Goal: Task Accomplishment & Management: Manage account settings

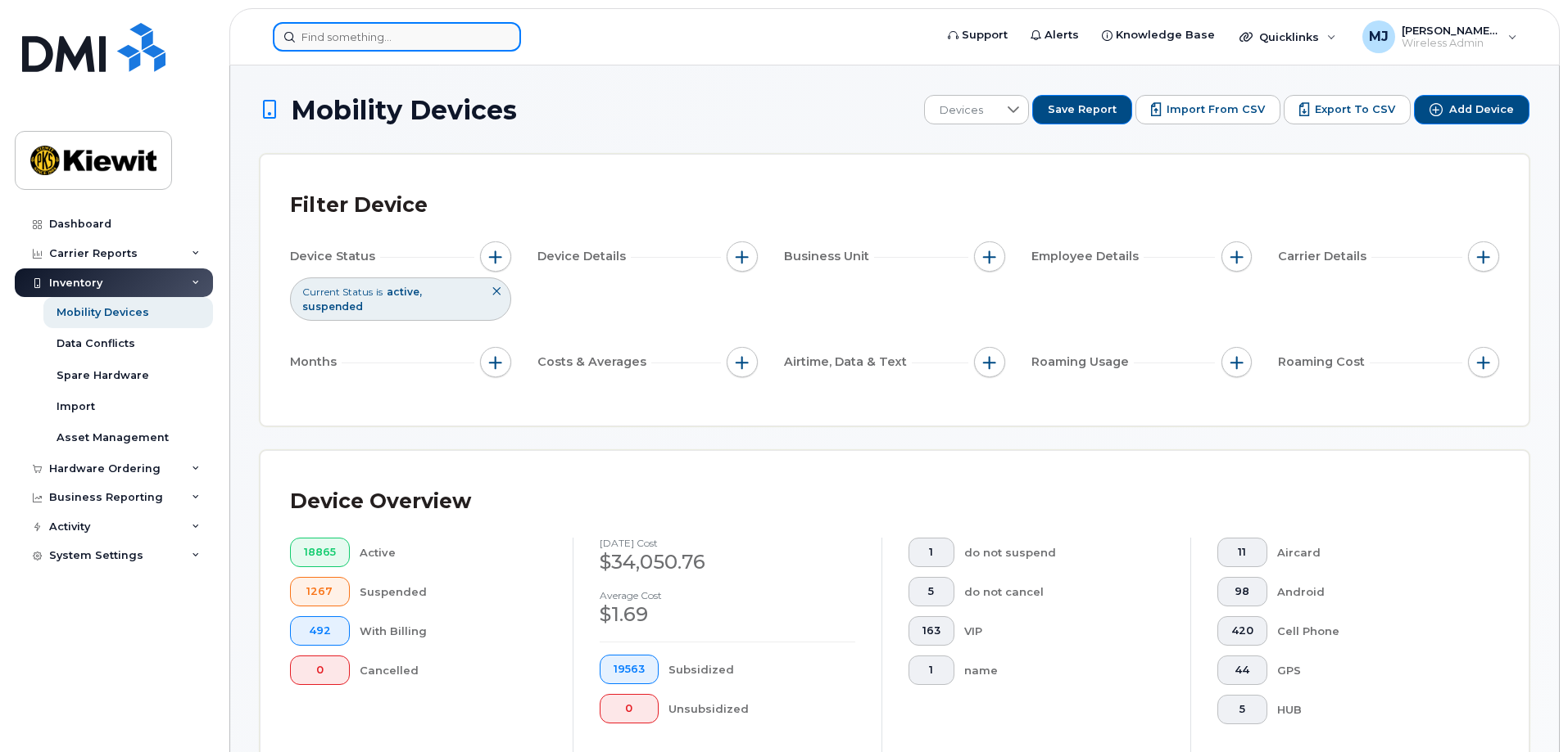
click at [419, 46] on input at bounding box center [397, 37] width 249 height 29
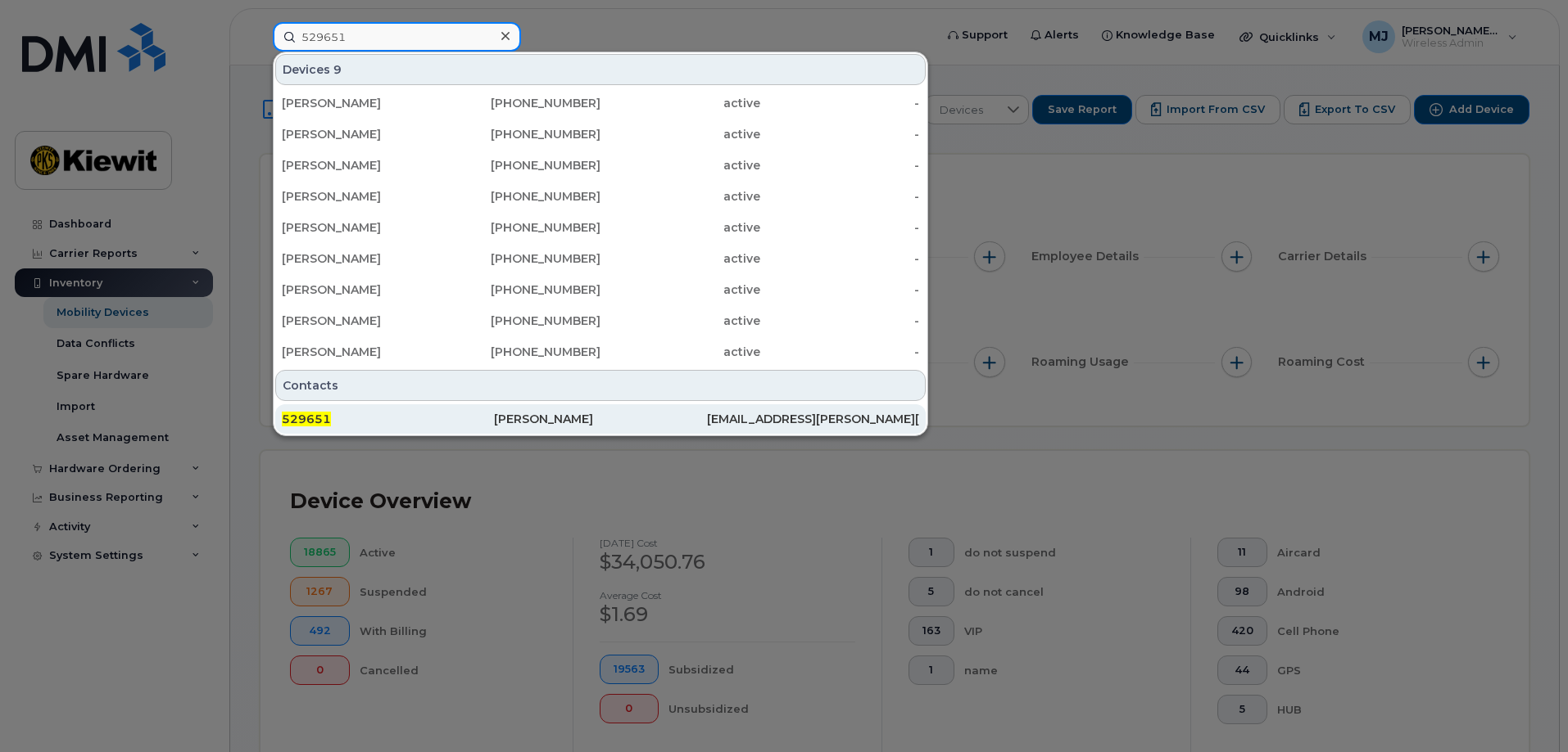
type input "529651"
click at [548, 428] on div "Carlo Betancourt" at bounding box center [600, 419] width 213 height 29
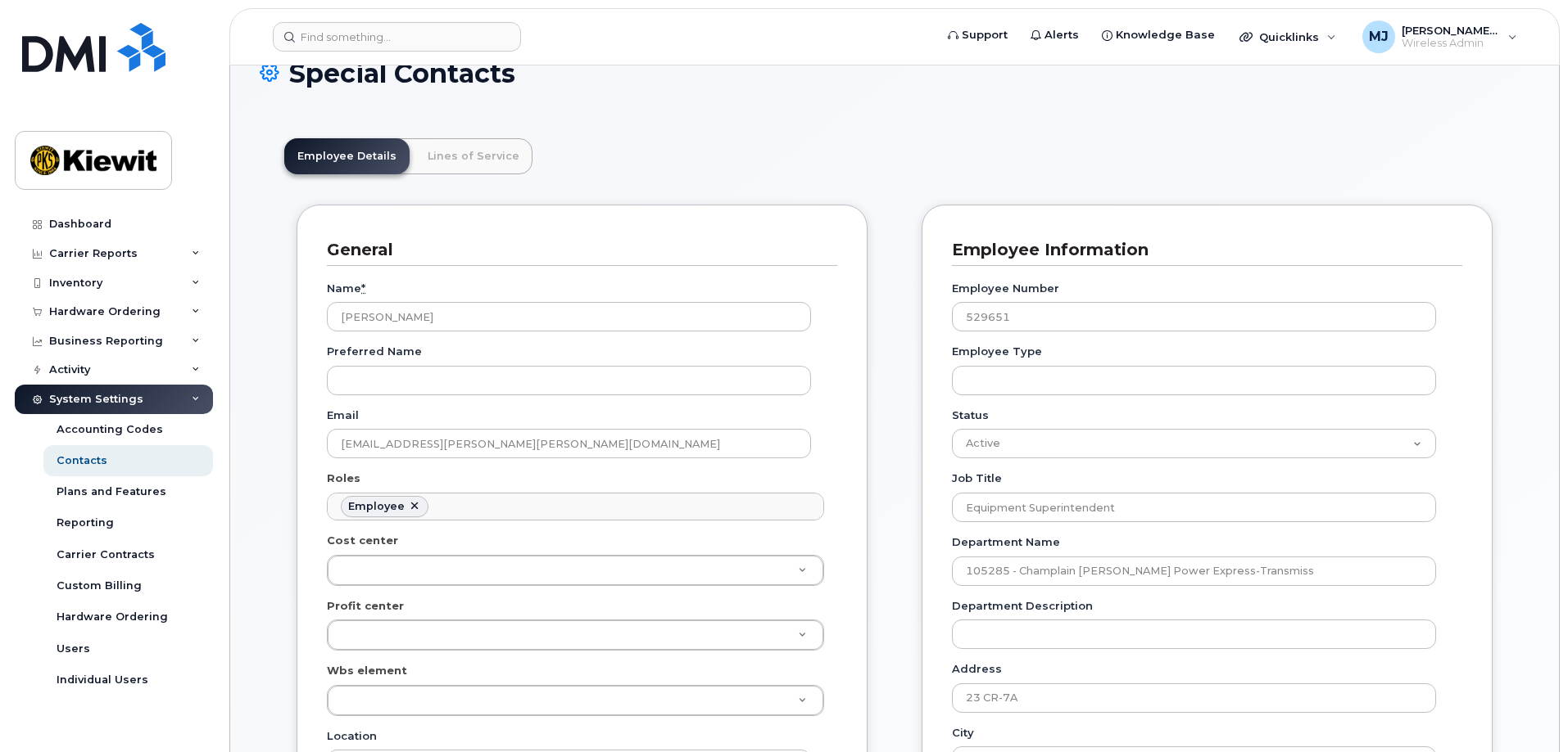
scroll to position [328, 0]
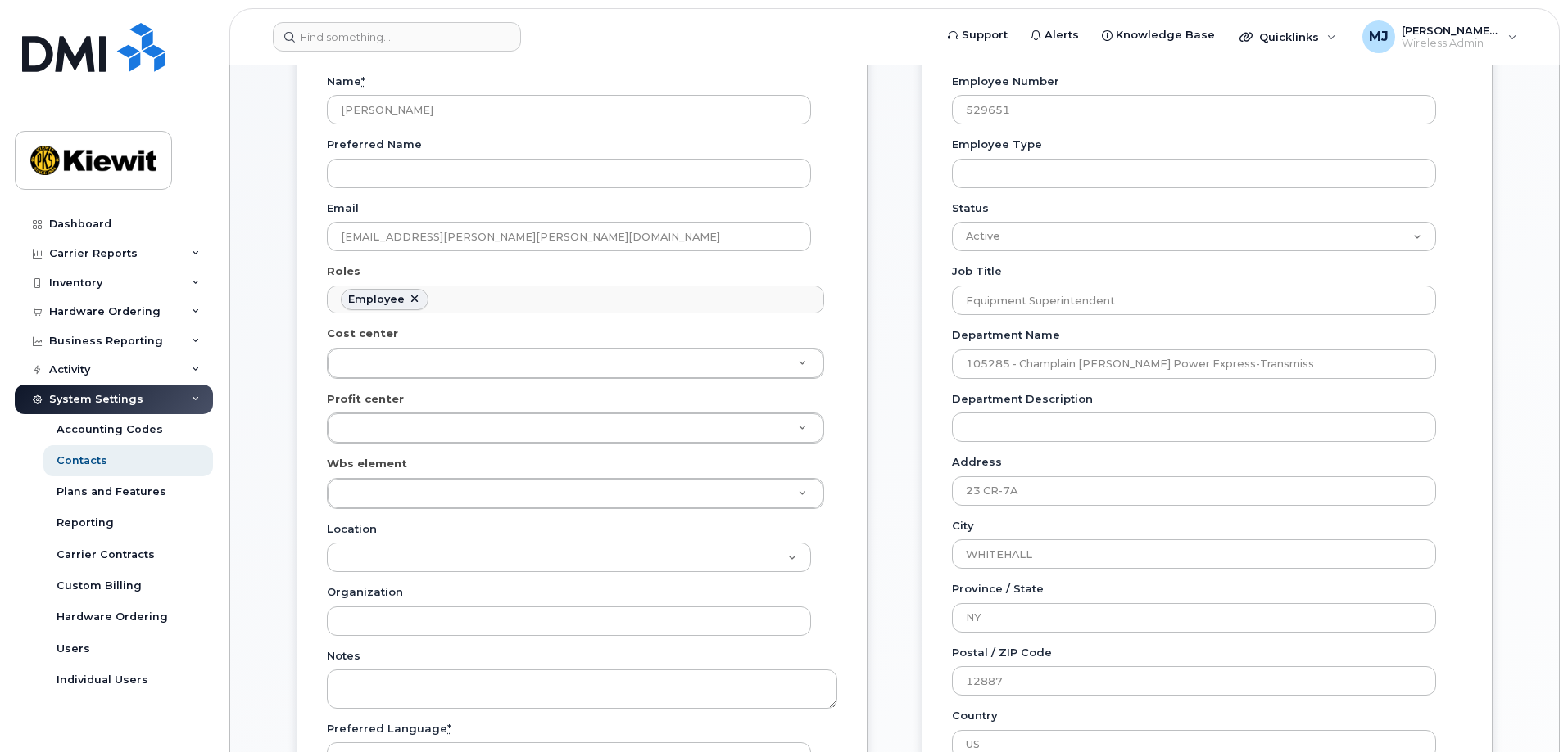
click at [1533, 546] on div "Special Contacts Employee Details Lines of Service General Name * Carlo Betanco…" at bounding box center [894, 725] width 1329 height 1805
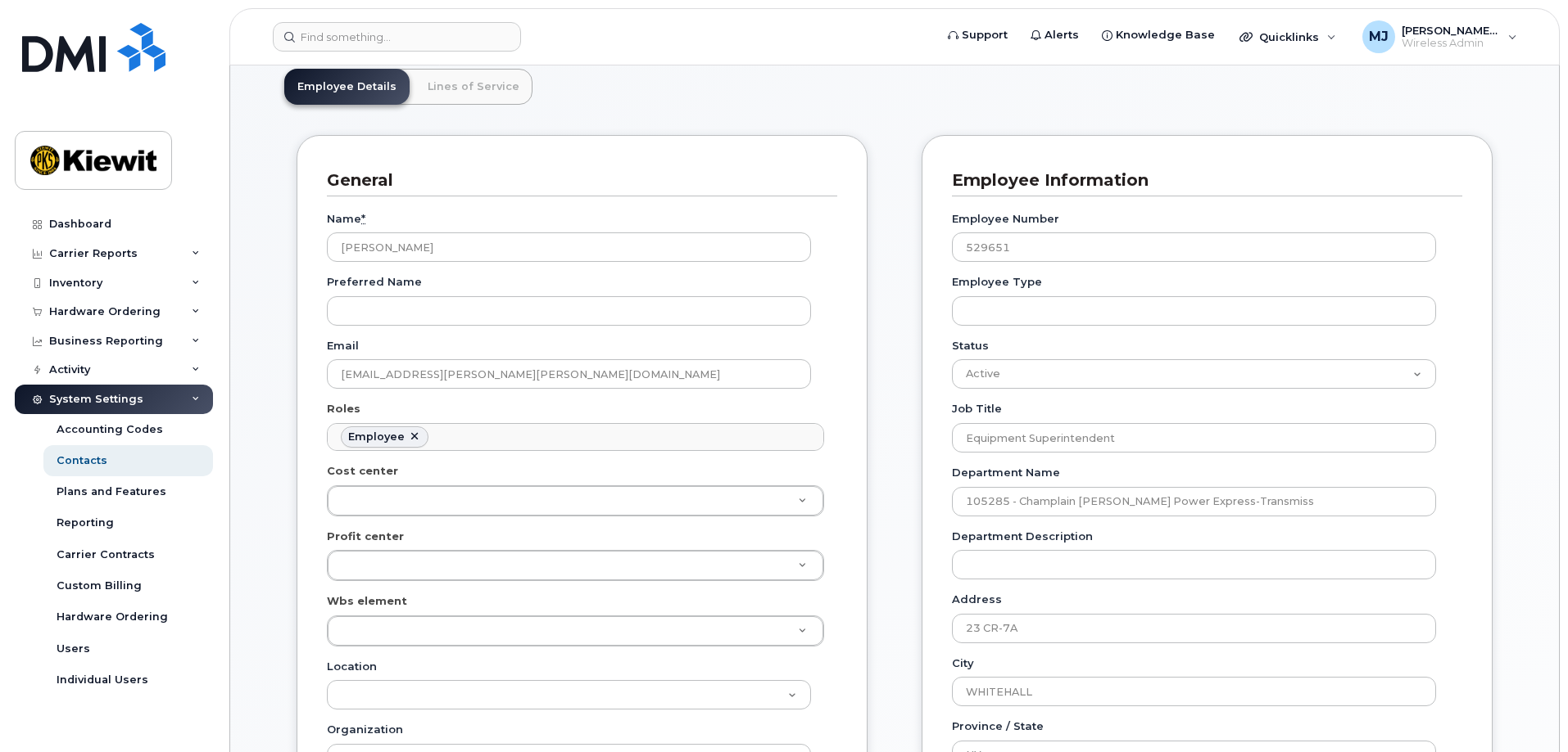
scroll to position [108, 0]
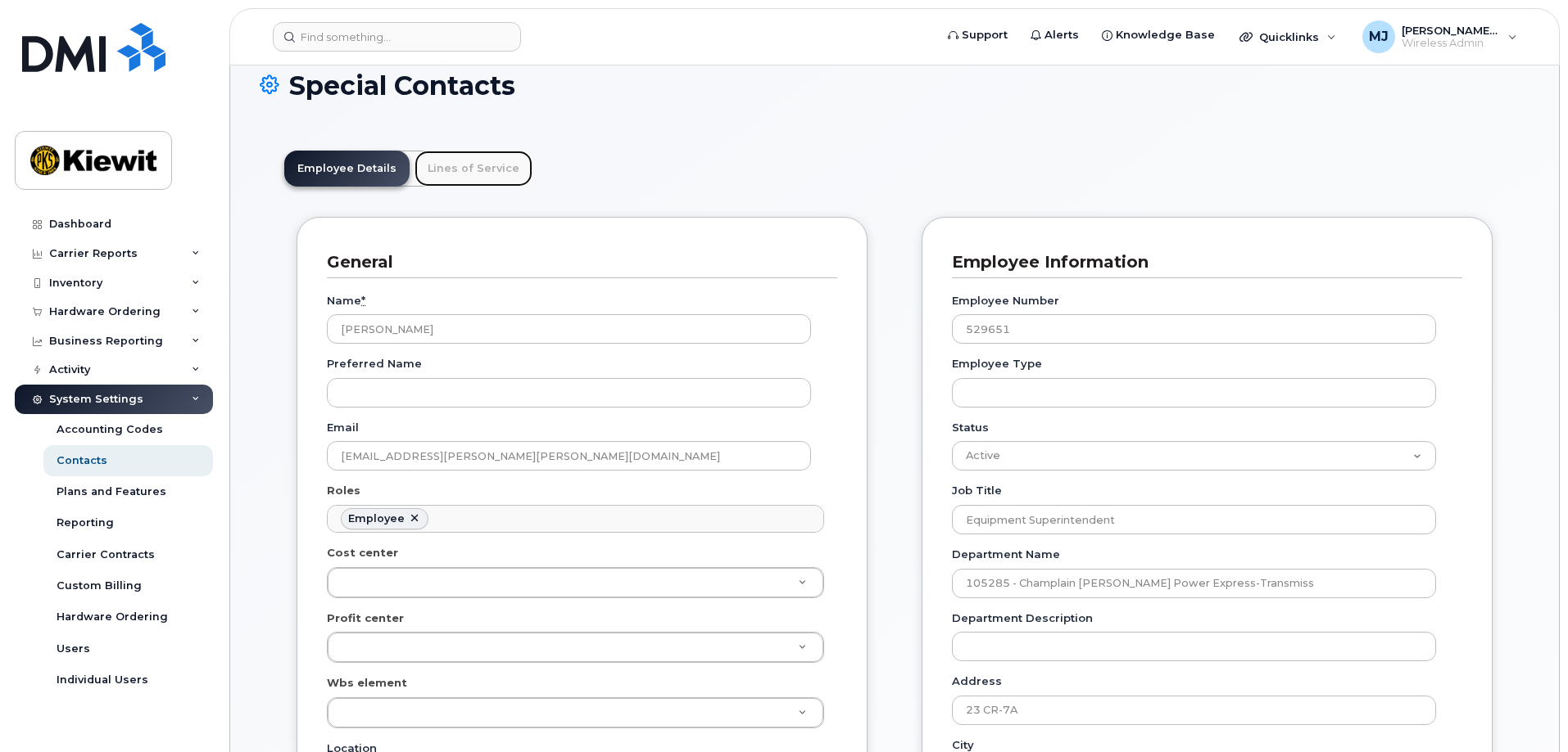
click at [481, 160] on link "Lines of Service" at bounding box center [474, 168] width 118 height 36
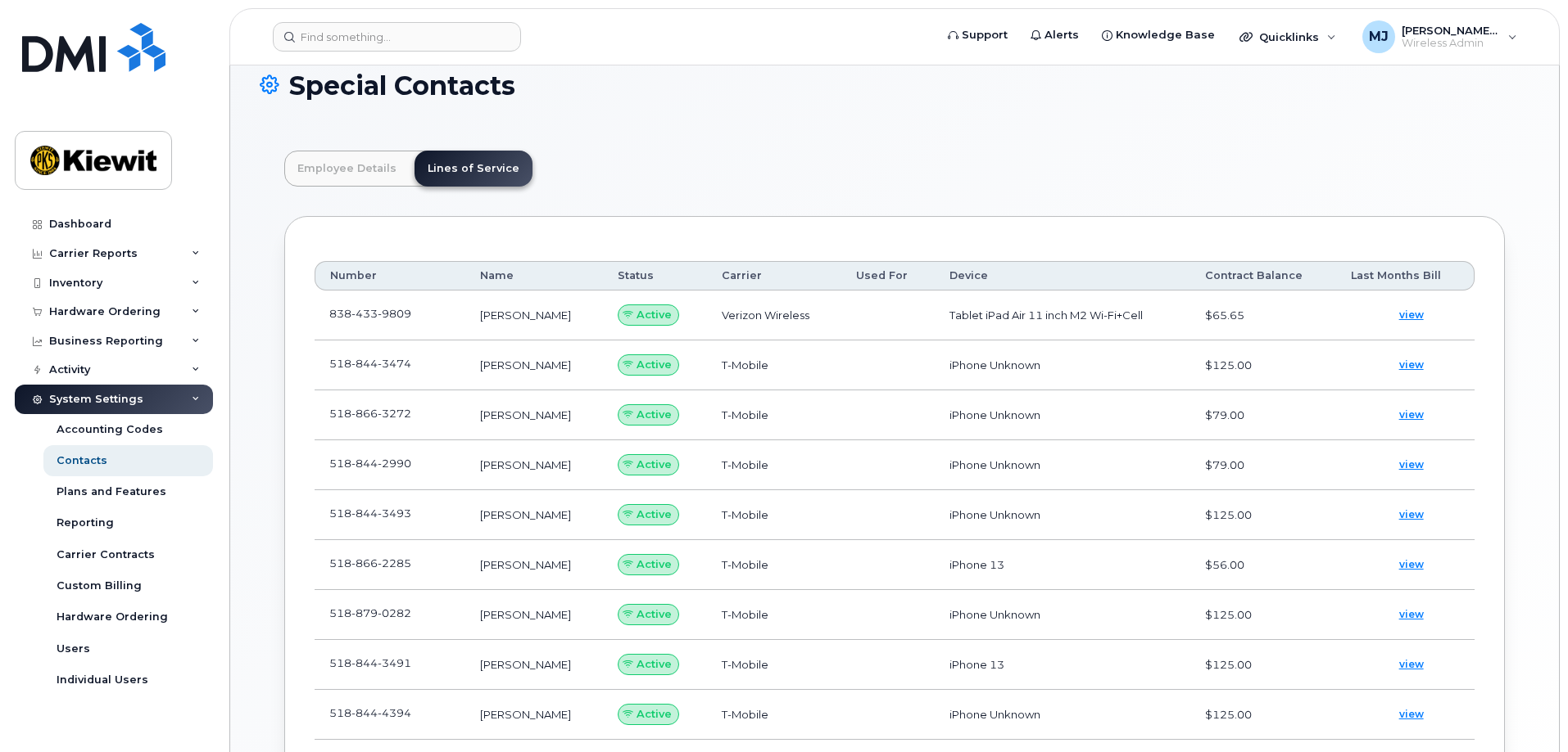
scroll to position [190, 0]
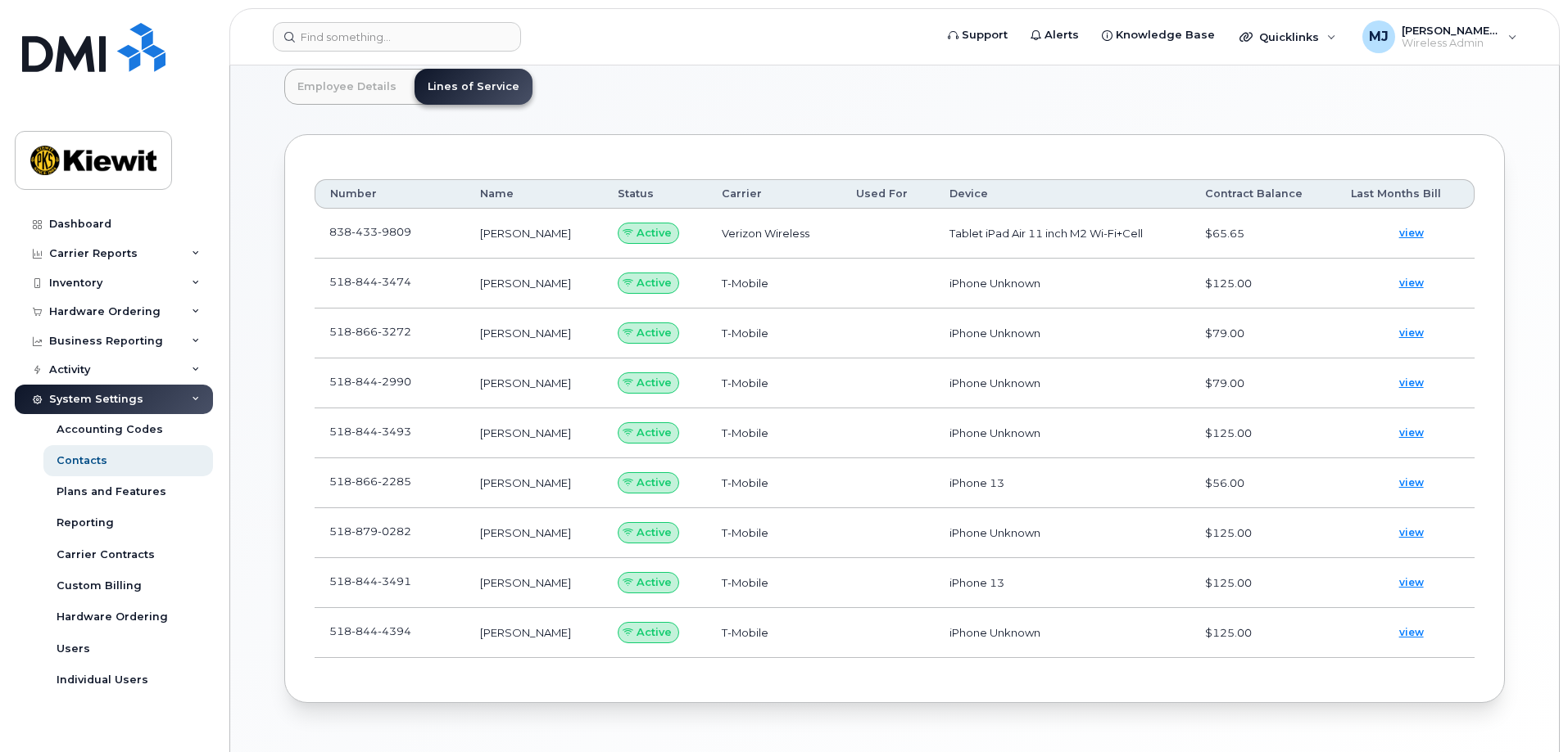
click at [648, 231] on span "Active" at bounding box center [654, 233] width 35 height 16
click at [504, 245] on td "DEREK FEILNER" at bounding box center [534, 233] width 139 height 49
click at [364, 231] on span "433" at bounding box center [364, 232] width 26 height 14
click at [421, 234] on span at bounding box center [424, 236] width 14 height 14
click at [405, 36] on input at bounding box center [397, 37] width 249 height 29
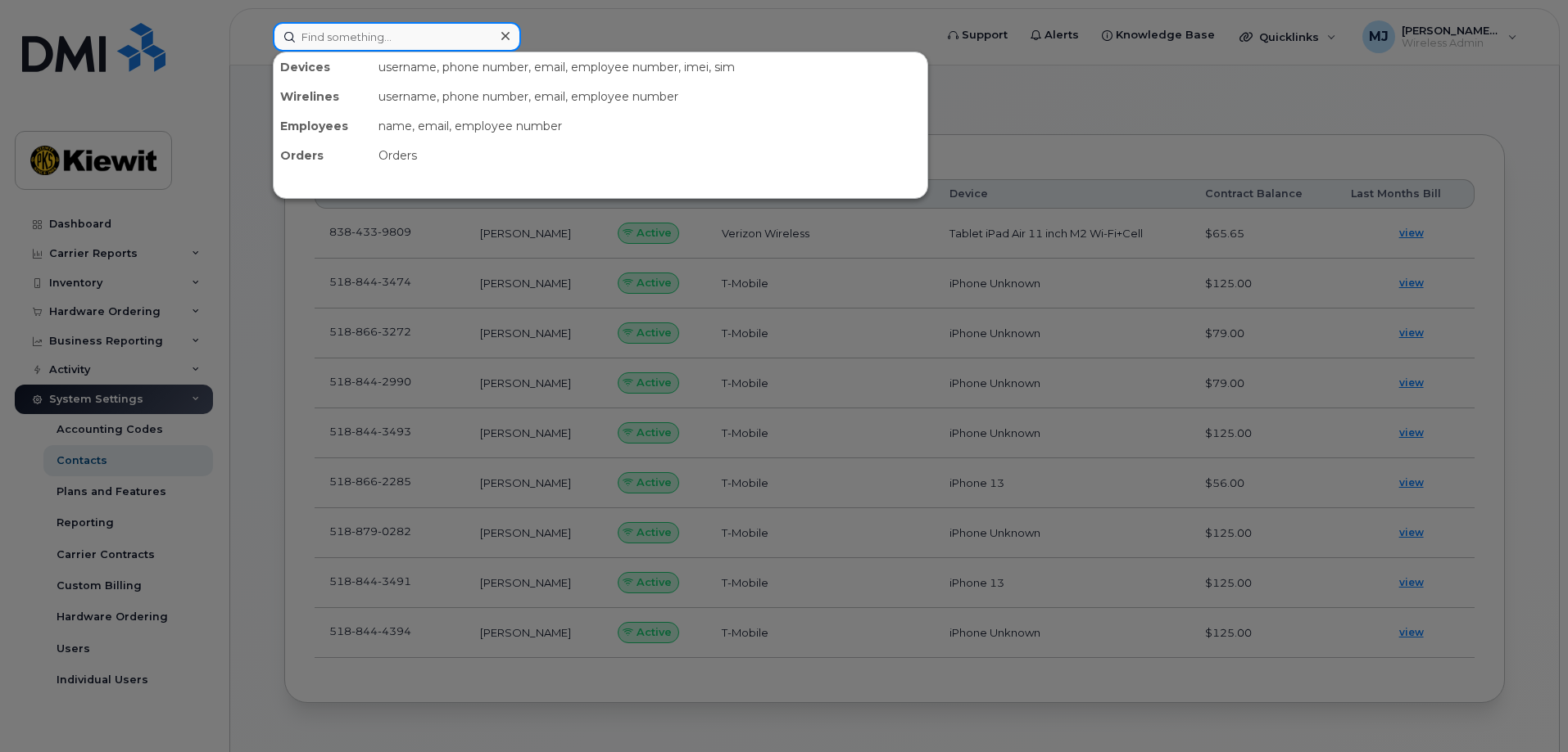
paste input "Pytko, Shelby"
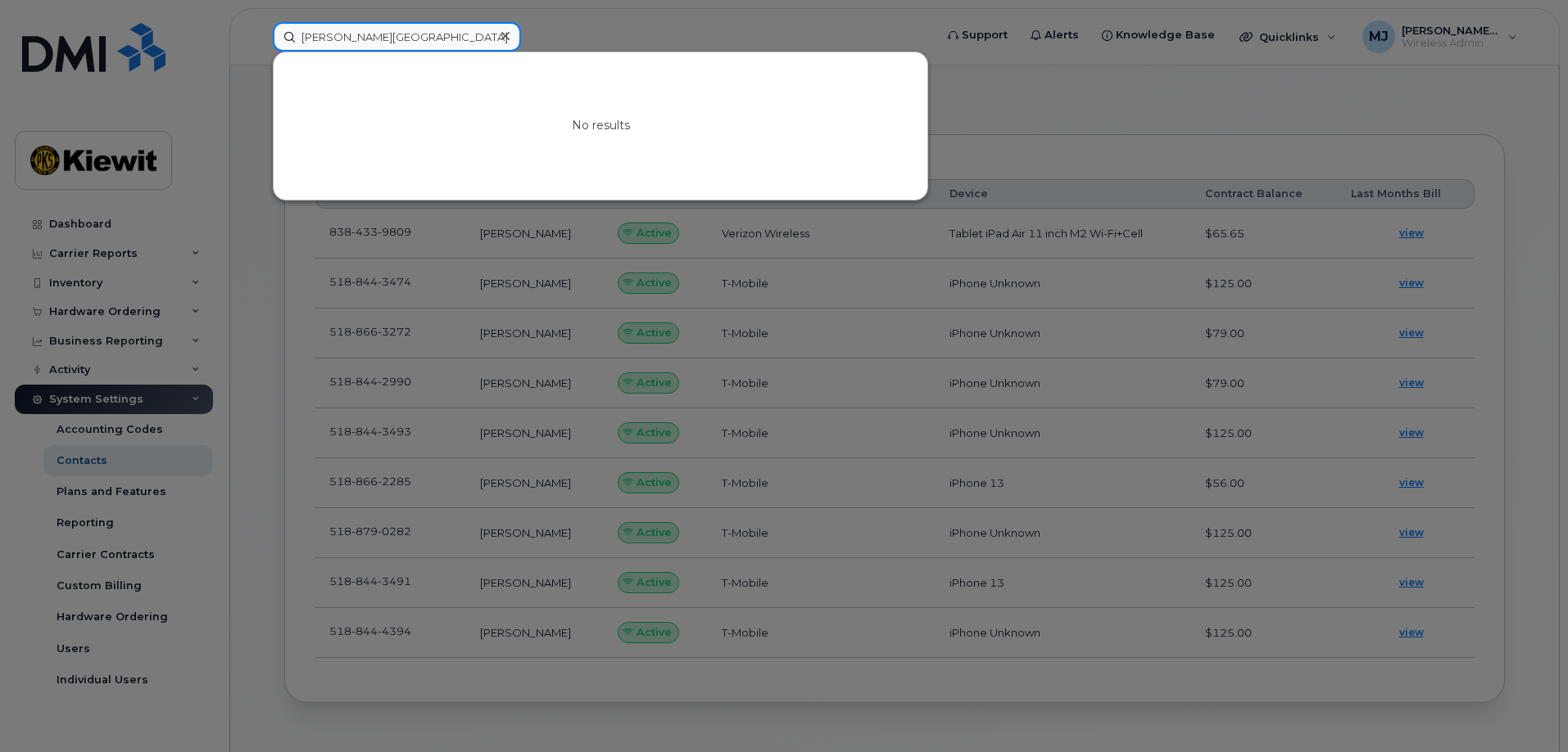
drag, startPoint x: 384, startPoint y: 42, endPoint x: 333, endPoint y: 42, distance: 51.0
click at [333, 42] on input "Pytko, Shelby" at bounding box center [397, 37] width 249 height 29
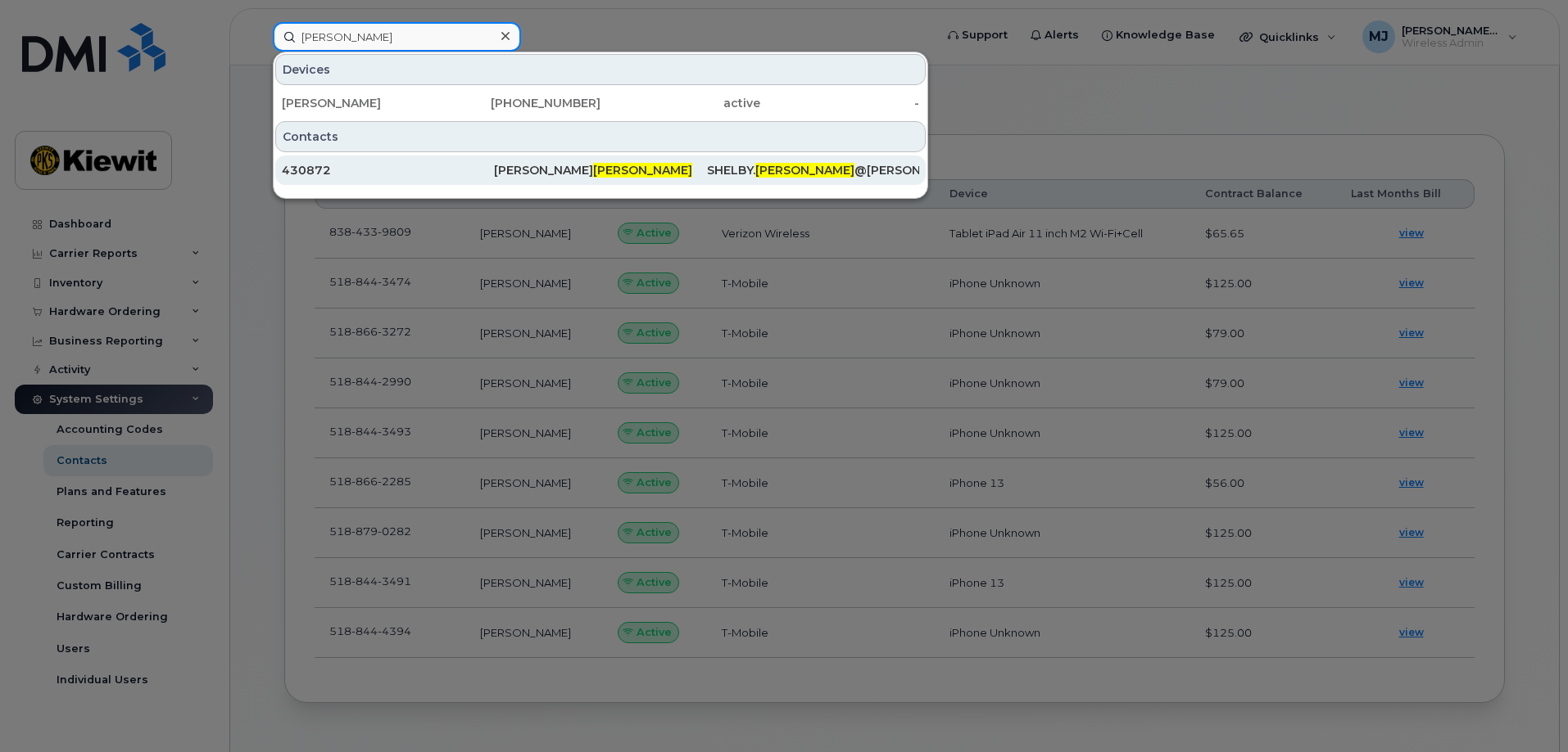
type input "Pytko"
click at [470, 171] on div "430872" at bounding box center [387, 170] width 213 height 16
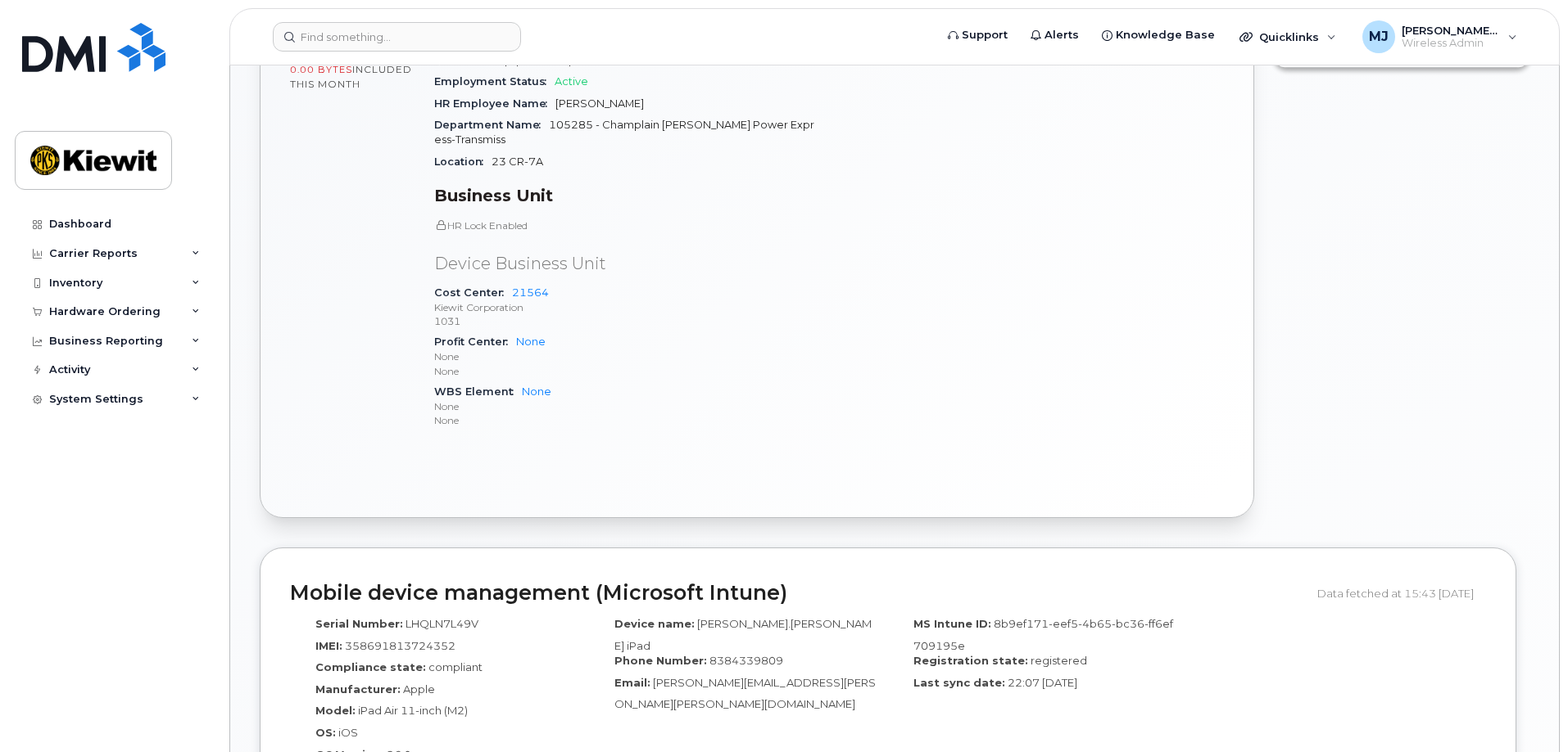
scroll to position [900, 0]
click at [531, 385] on link "None" at bounding box center [537, 391] width 29 height 13
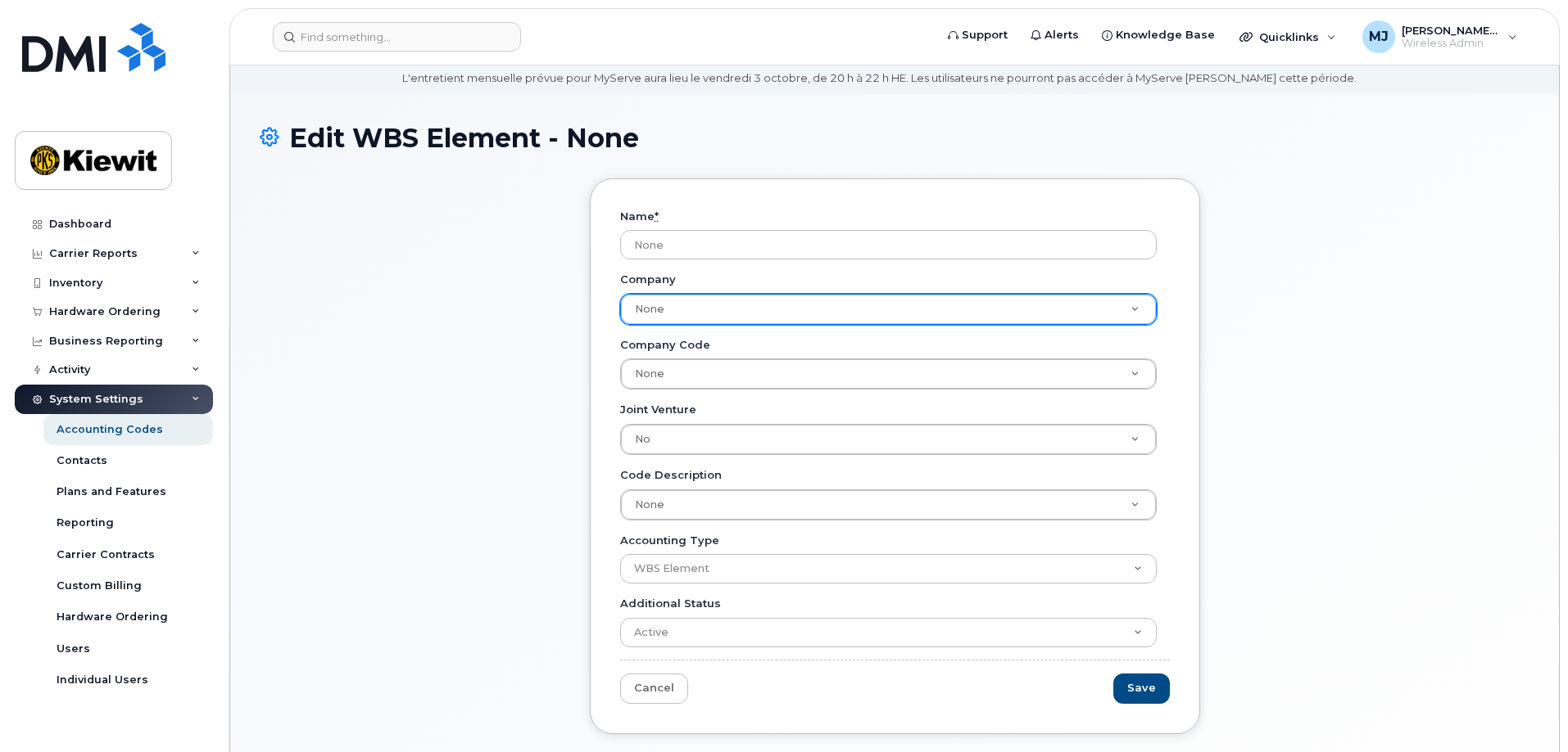
scroll to position [82, 0]
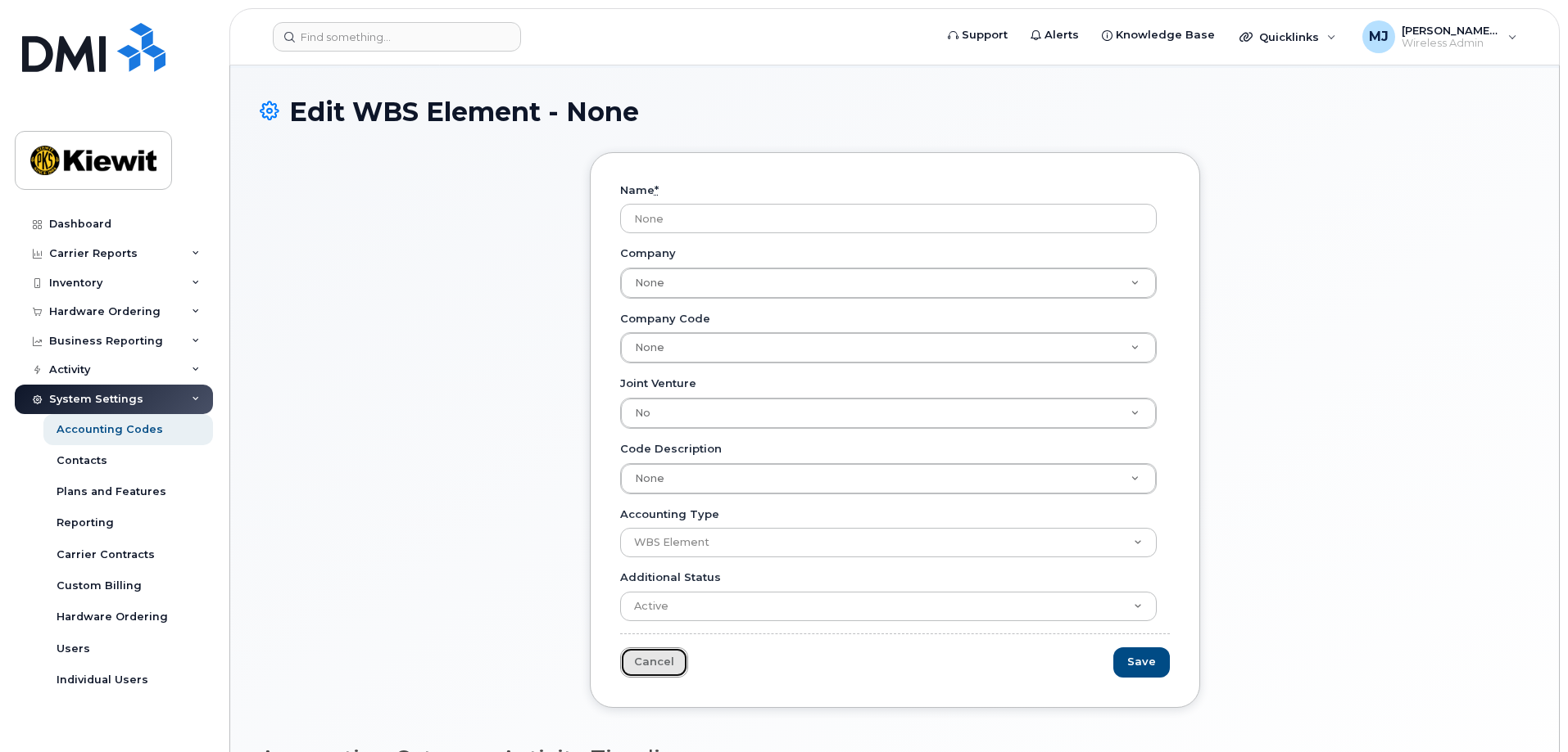
click at [655, 662] on link "Cancel" at bounding box center [654, 662] width 68 height 30
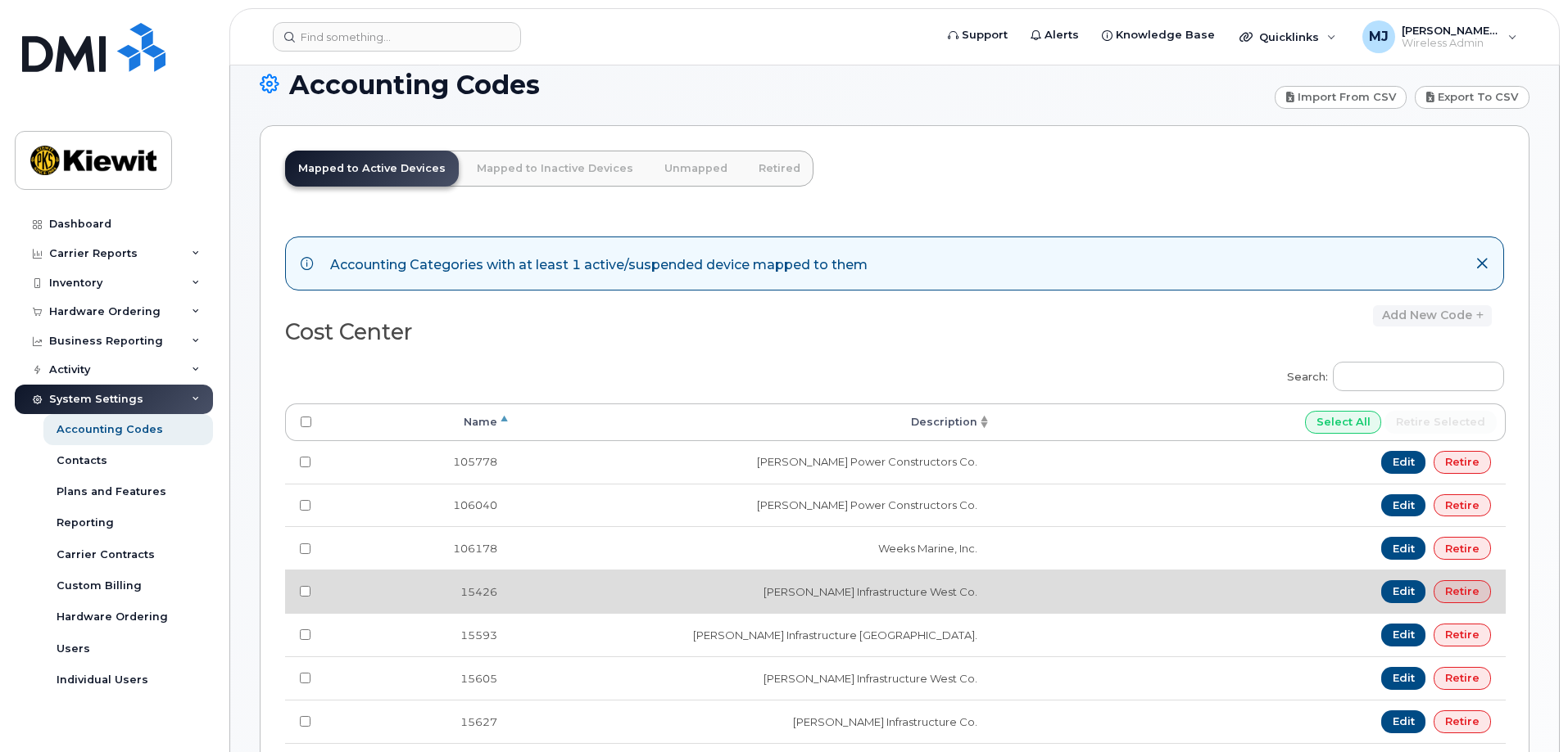
scroll to position [82, 0]
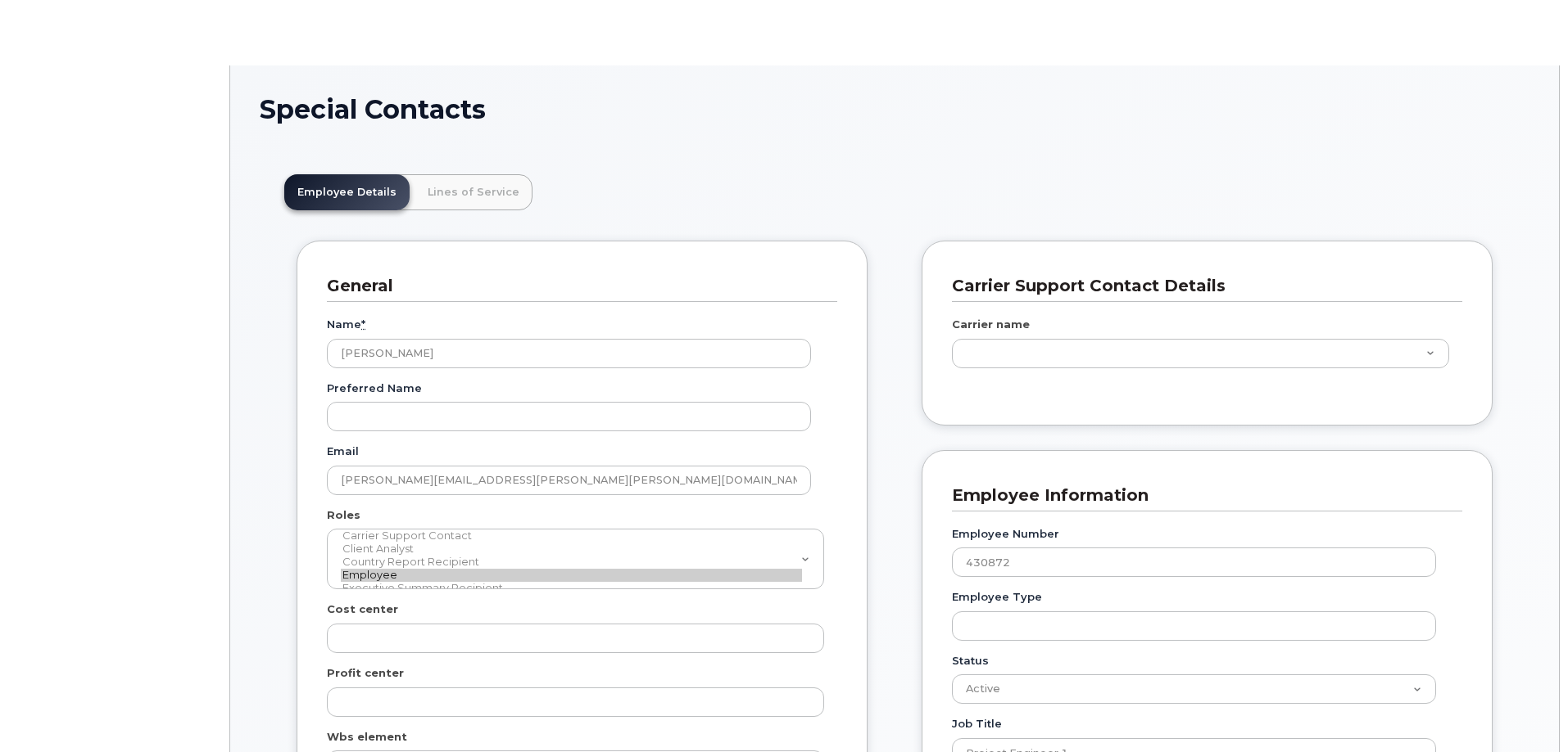
scroll to position [49, 0]
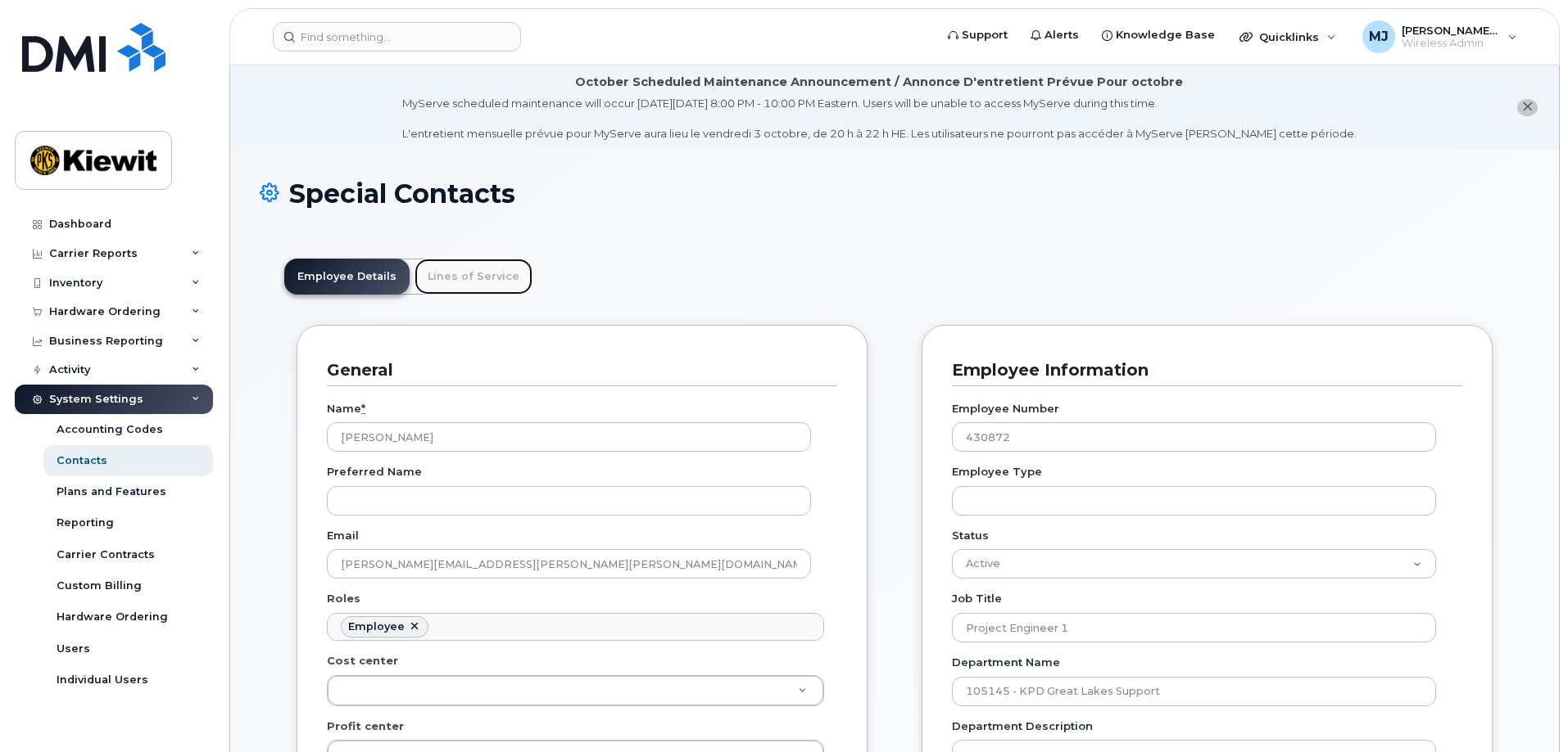
click at [457, 281] on link "Lines of Service" at bounding box center [474, 277] width 118 height 36
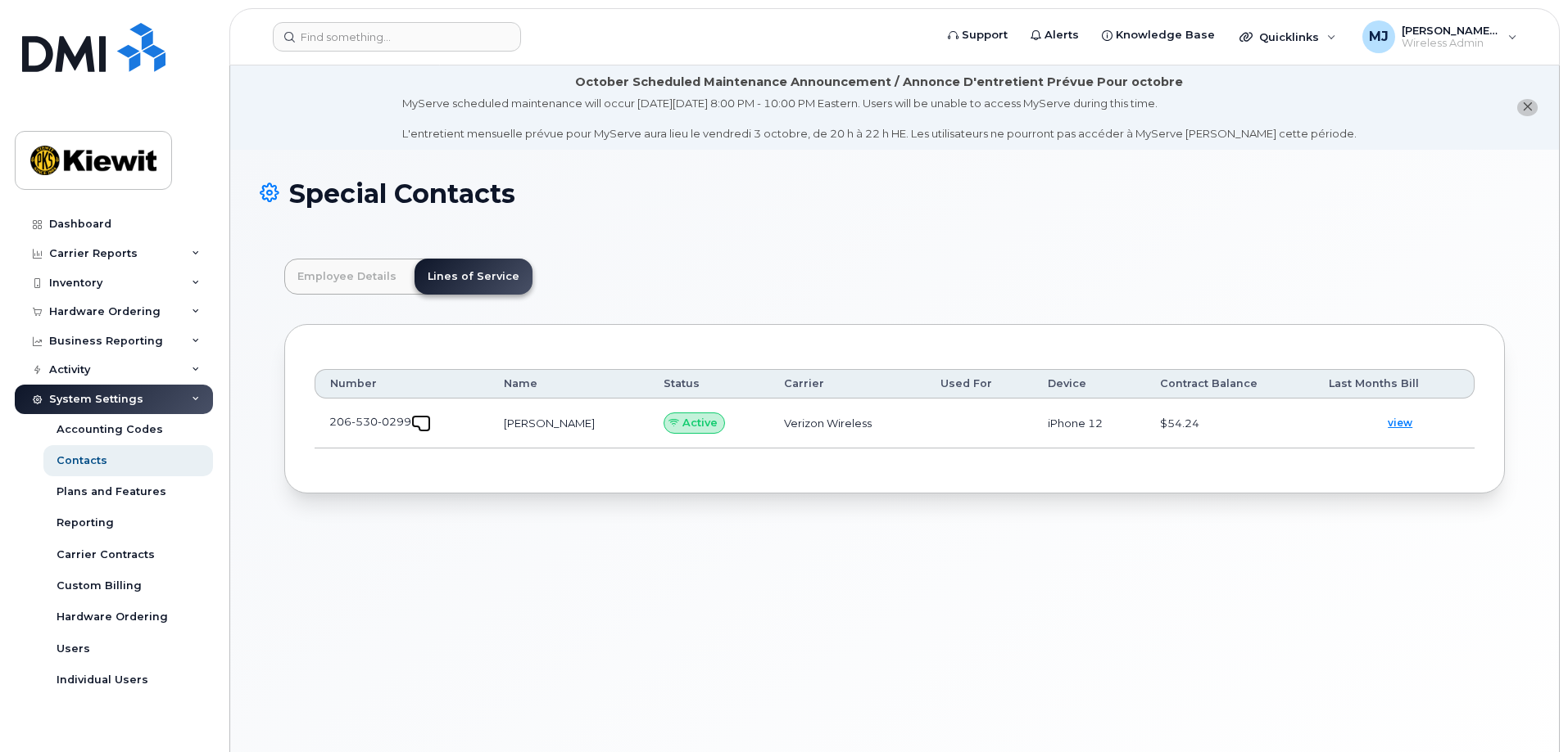
click at [425, 416] on link at bounding box center [421, 422] width 19 height 14
click at [378, 42] on input at bounding box center [397, 37] width 249 height 29
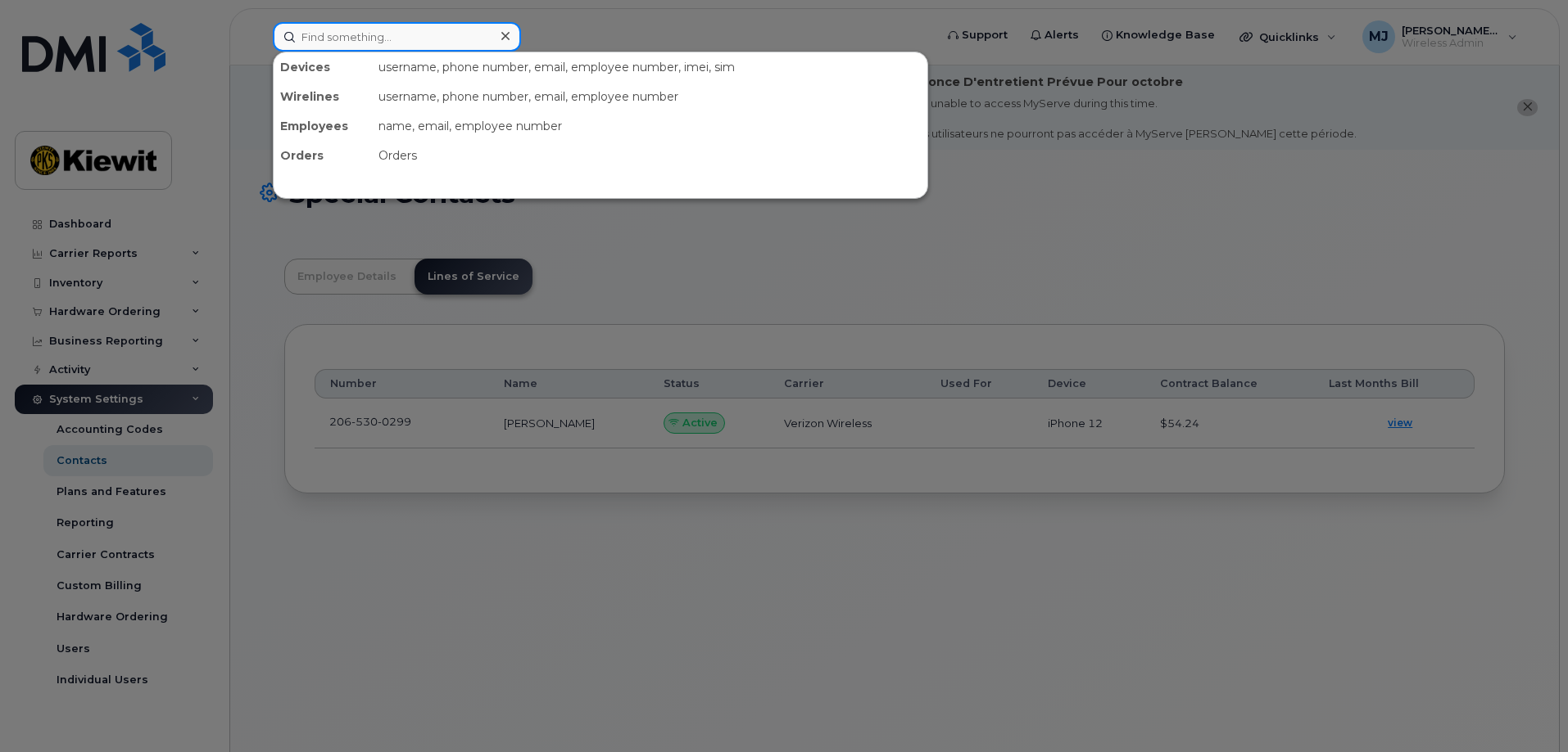
paste input "Miller, Alec"
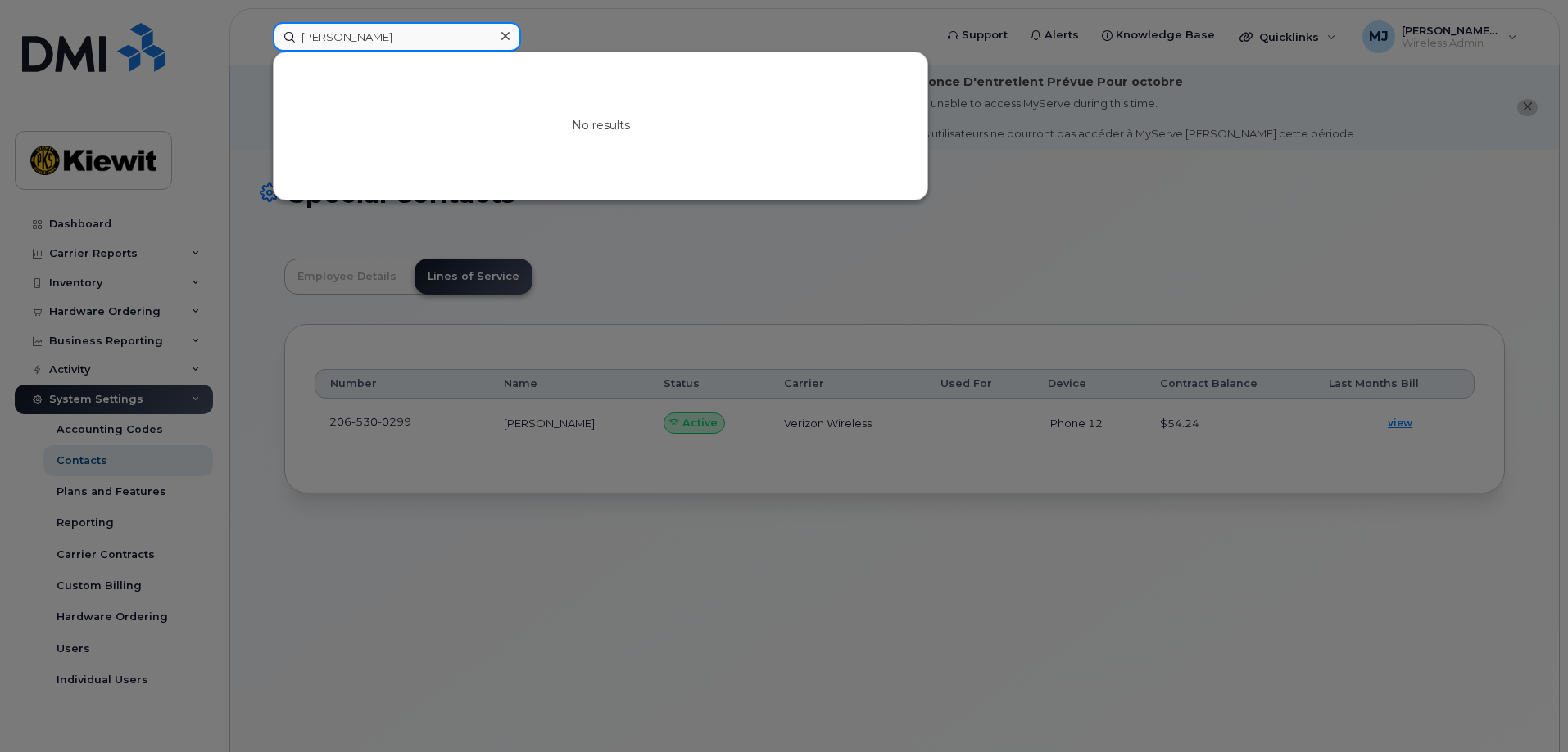
drag, startPoint x: 376, startPoint y: 40, endPoint x: 326, endPoint y: 41, distance: 50.0
click at [326, 41] on input "Miller, Alec" at bounding box center [397, 37] width 249 height 29
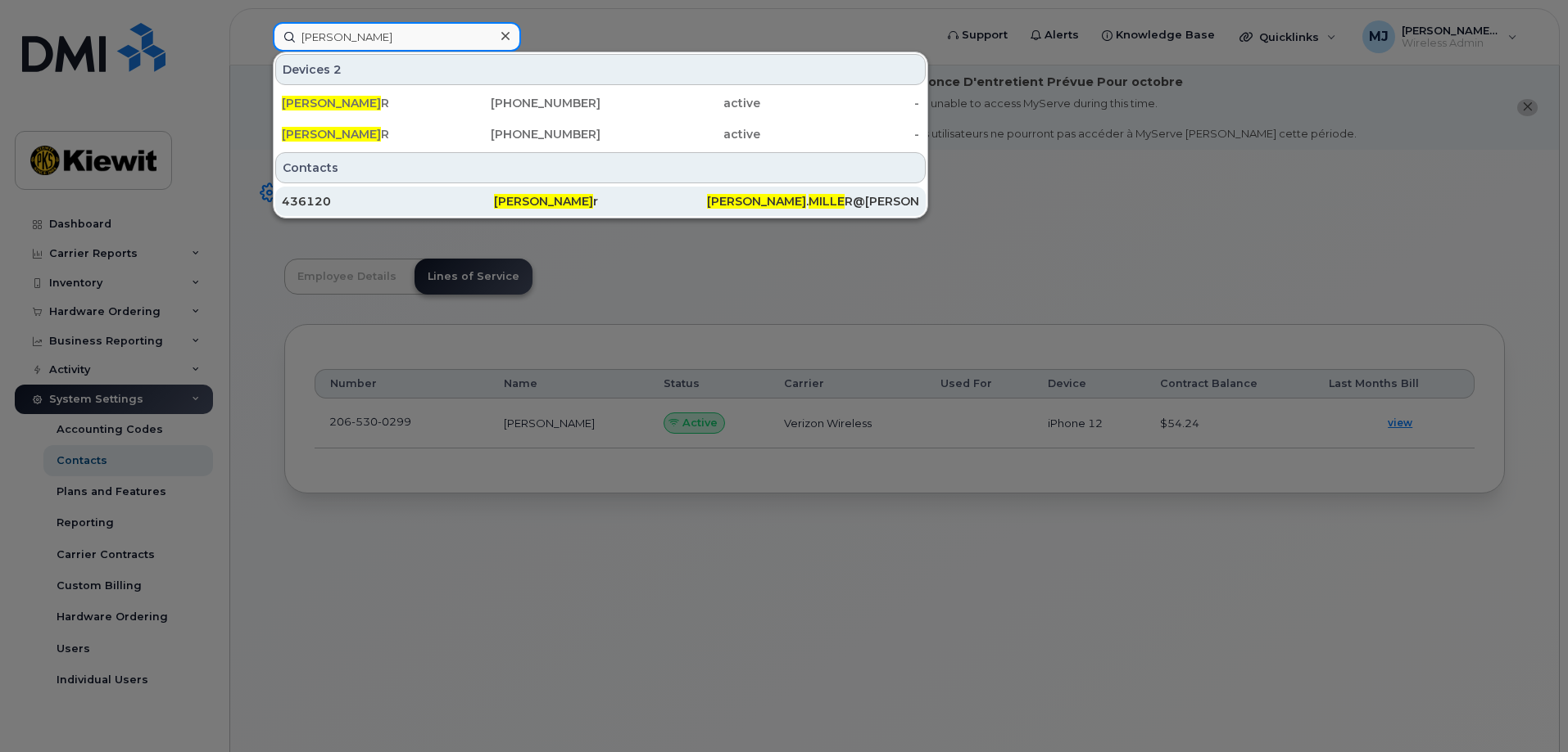
type input "ALec Mille"
click at [414, 195] on div "436120" at bounding box center [387, 201] width 213 height 16
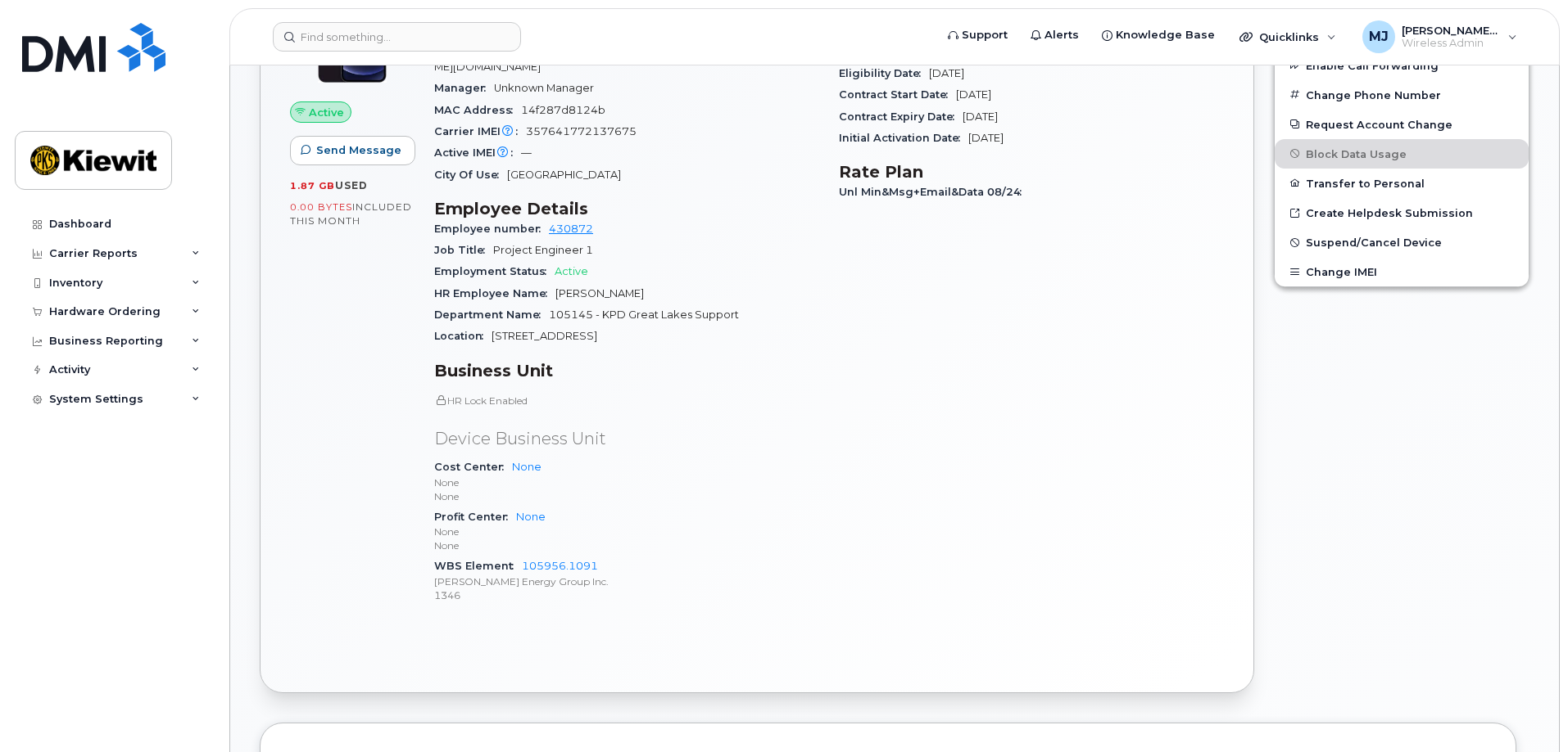
scroll to position [573, 0]
click at [554, 558] on link "105956.1091" at bounding box center [560, 564] width 76 height 13
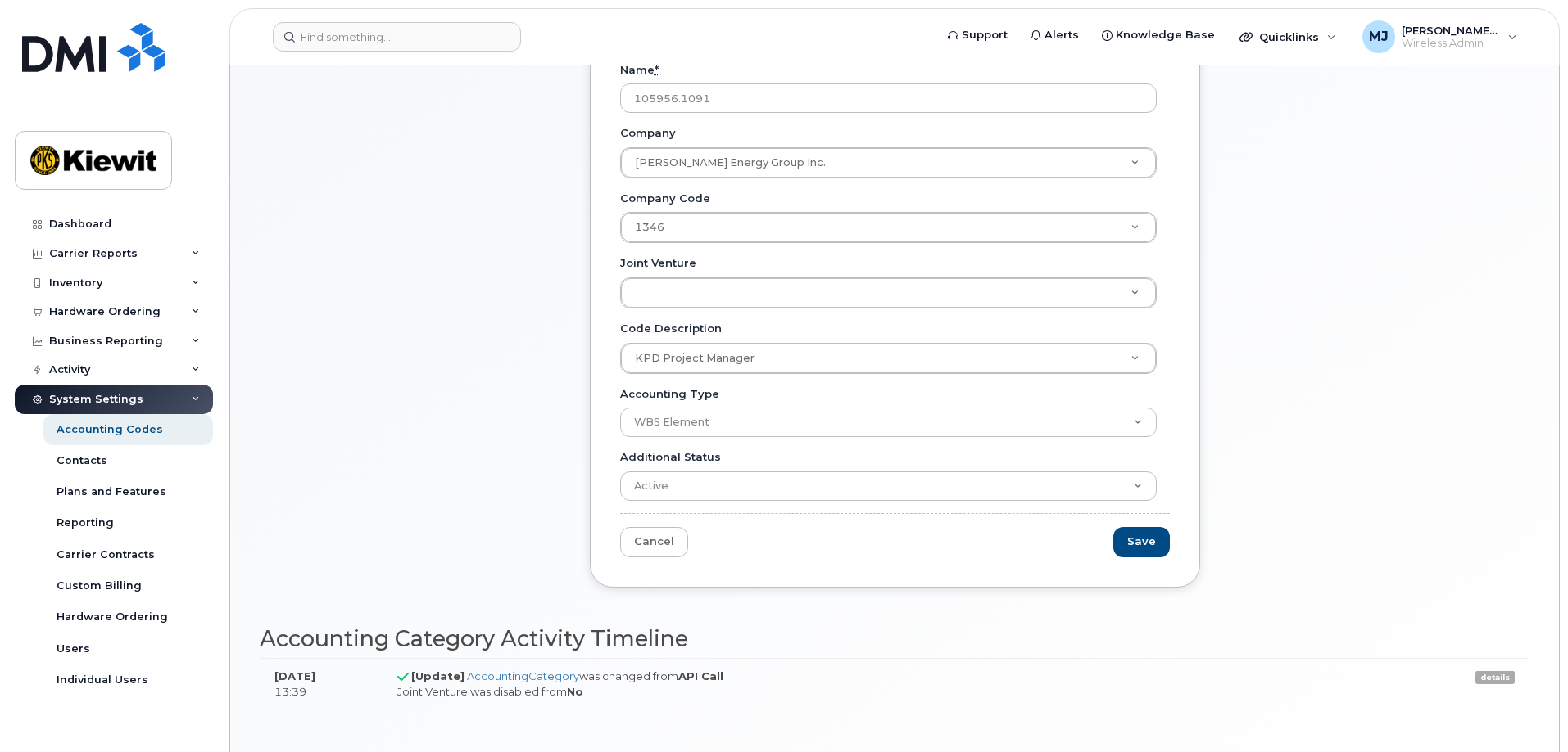
scroll to position [174, 0]
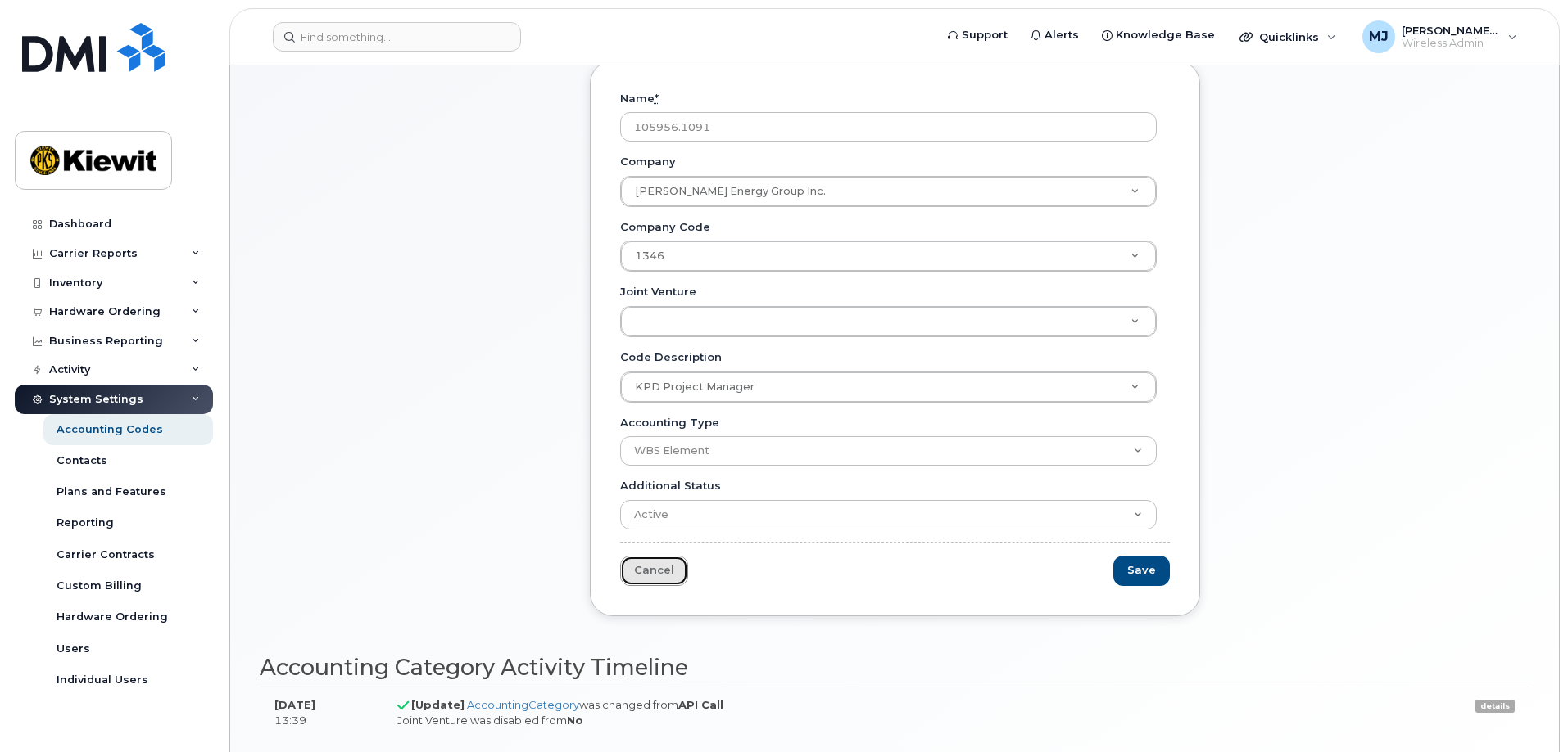
click at [658, 579] on link "Cancel" at bounding box center [654, 571] width 68 height 30
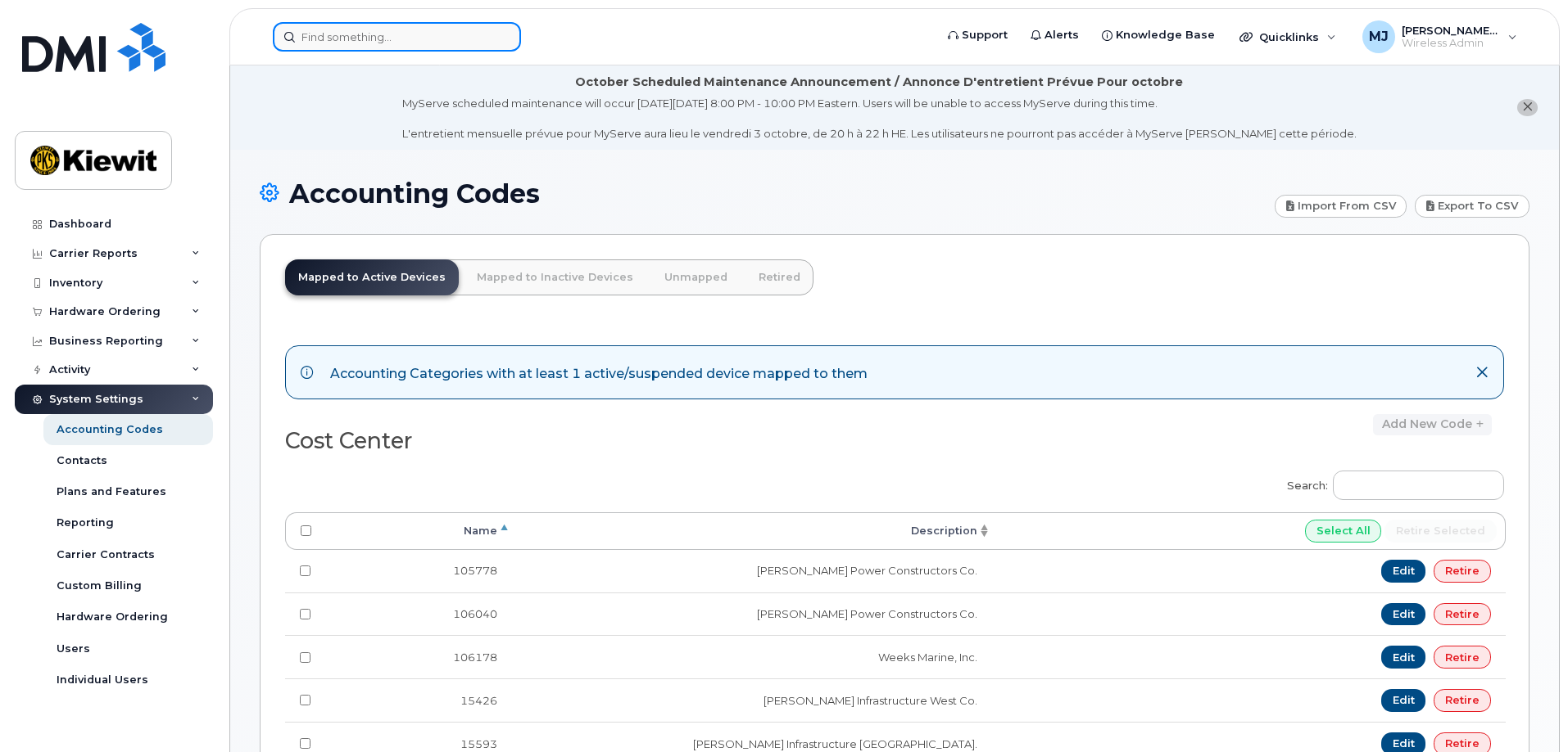
click at [369, 45] on input at bounding box center [397, 37] width 249 height 29
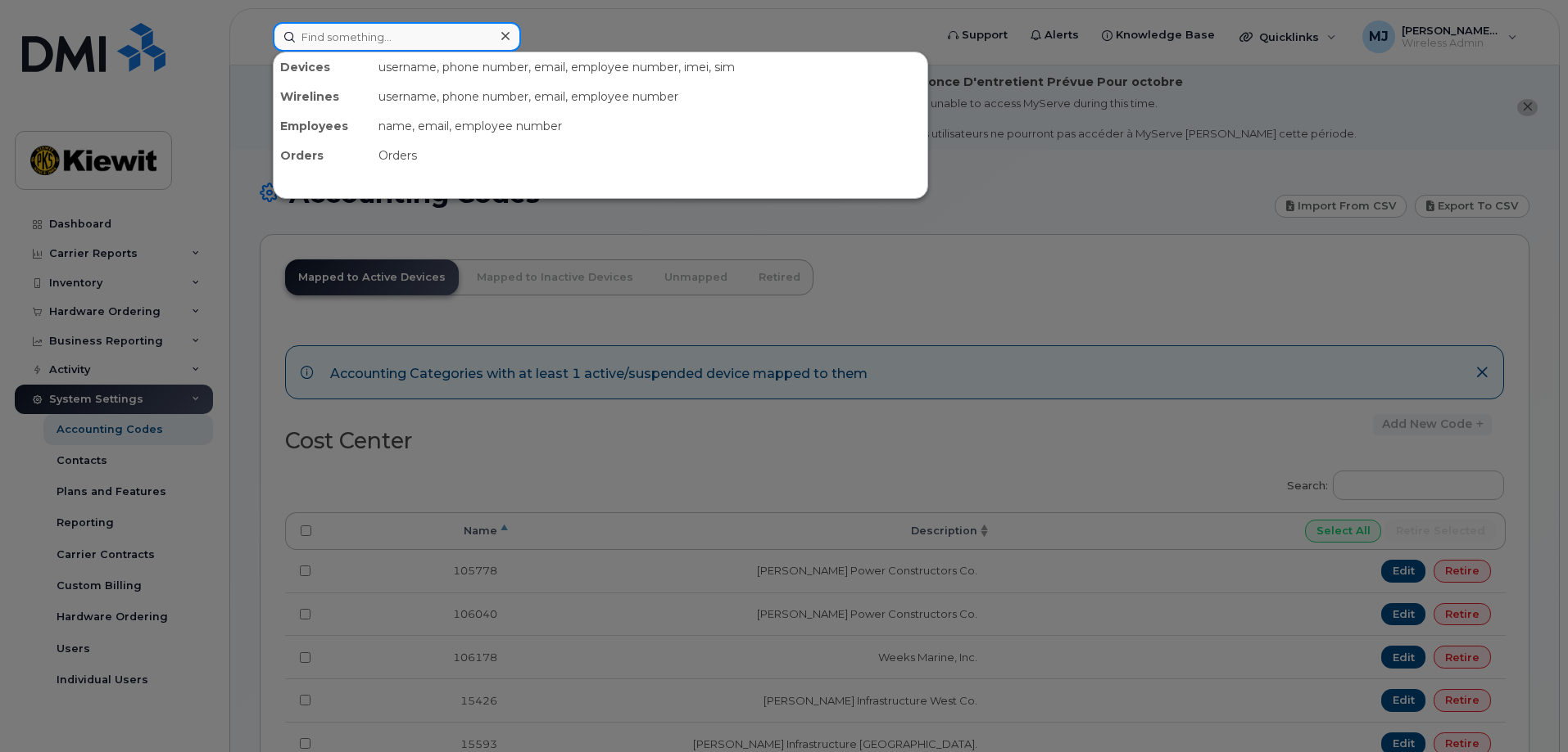
paste input "[PERSON_NAME][GEOGRAPHIC_DATA]"
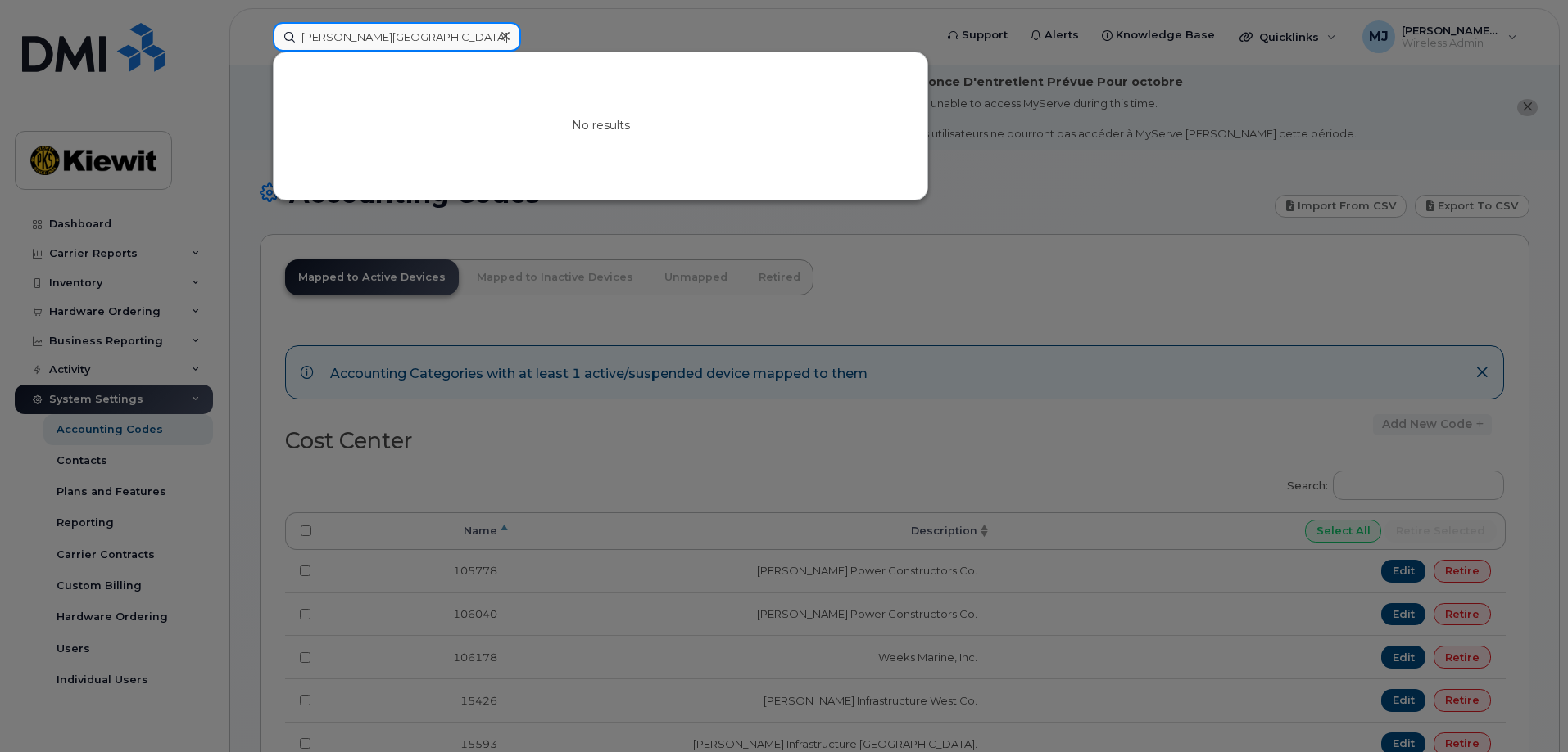
drag, startPoint x: 404, startPoint y: 41, endPoint x: 331, endPoint y: 43, distance: 73.0
click at [331, 43] on input "[PERSON_NAME][GEOGRAPHIC_DATA]" at bounding box center [397, 37] width 249 height 29
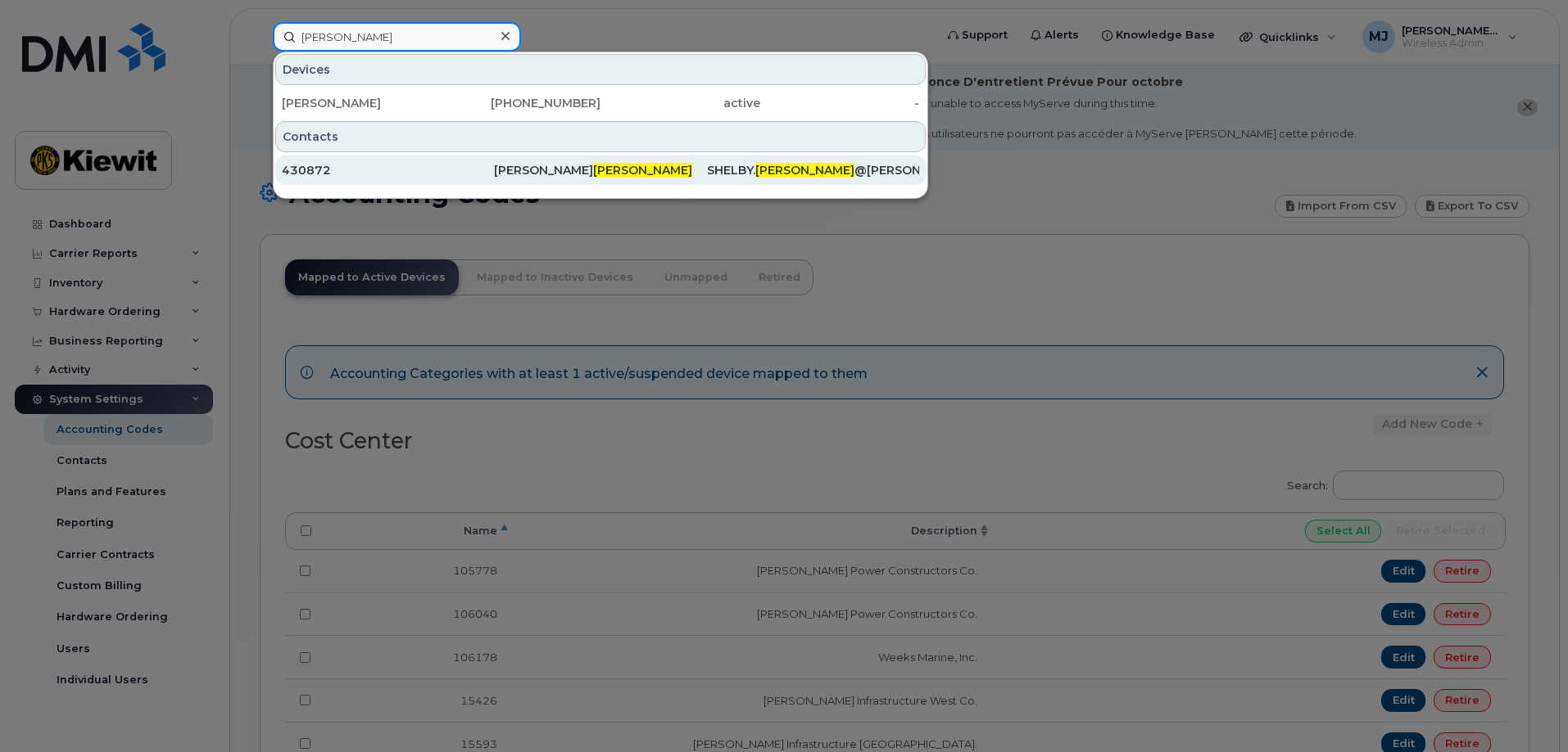
type input "[PERSON_NAME]"
click at [634, 171] on div "[PERSON_NAME]" at bounding box center [600, 170] width 213 height 16
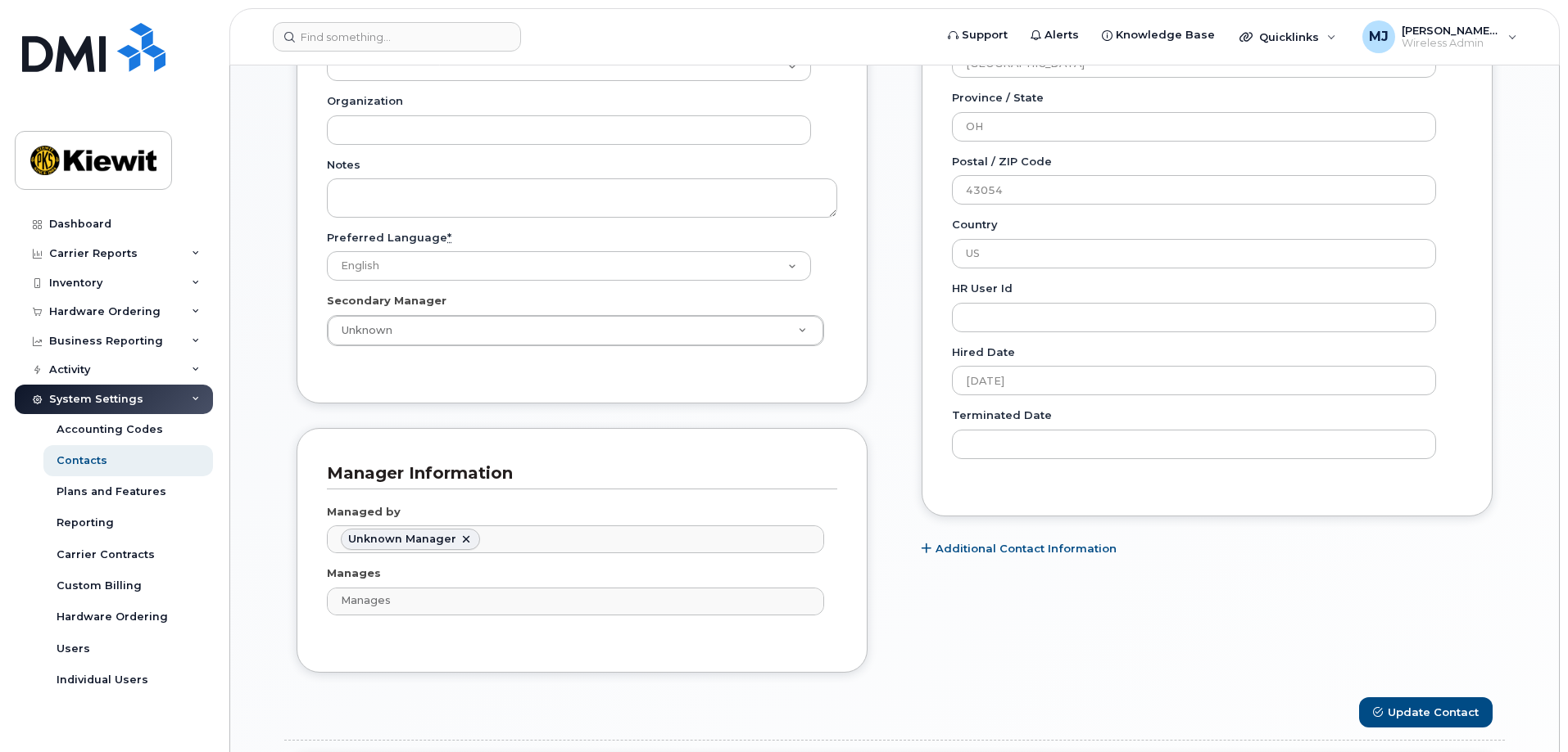
scroll to position [900, 0]
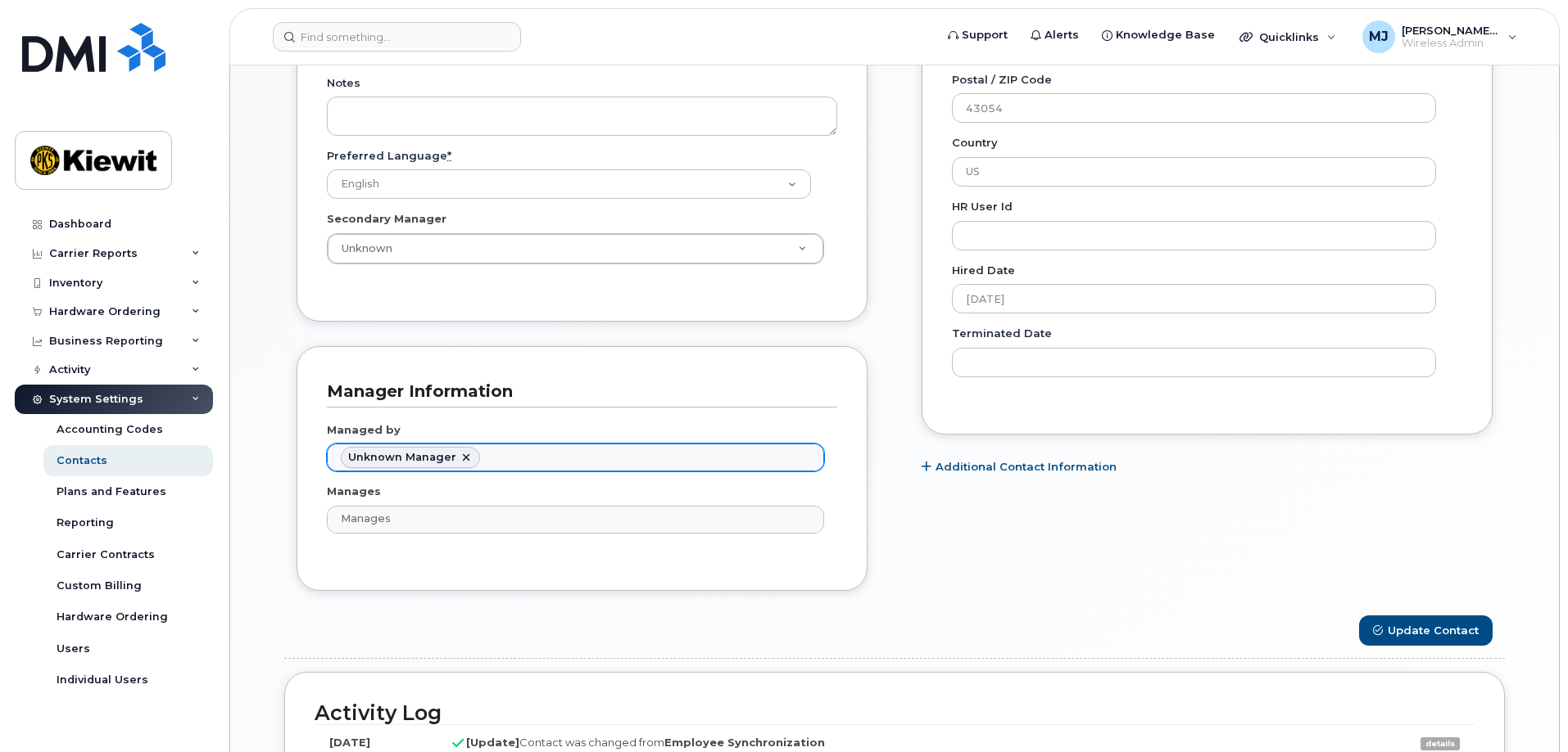
click at [480, 464] on input "text" at bounding box center [487, 457] width 17 height 23
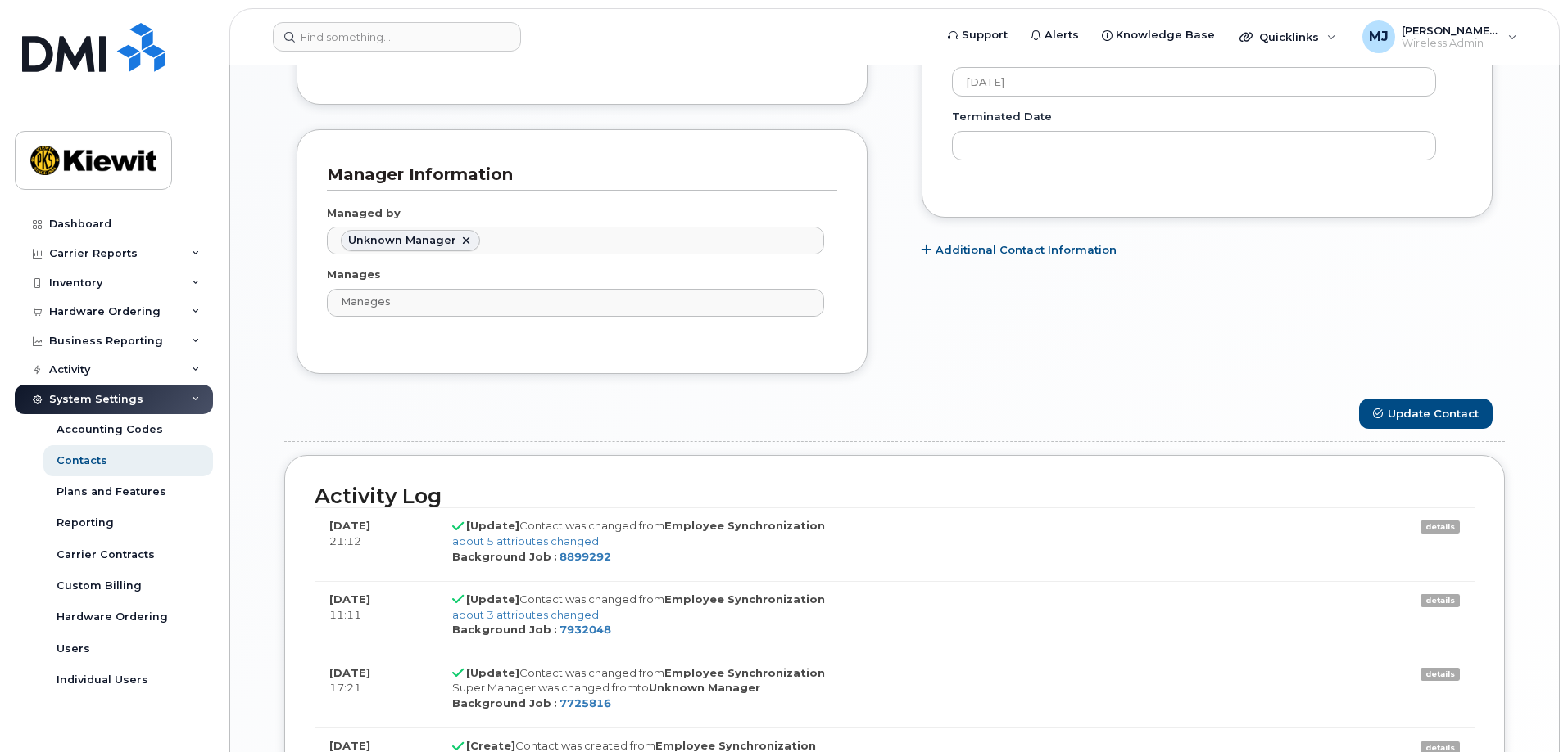
scroll to position [1146, 0]
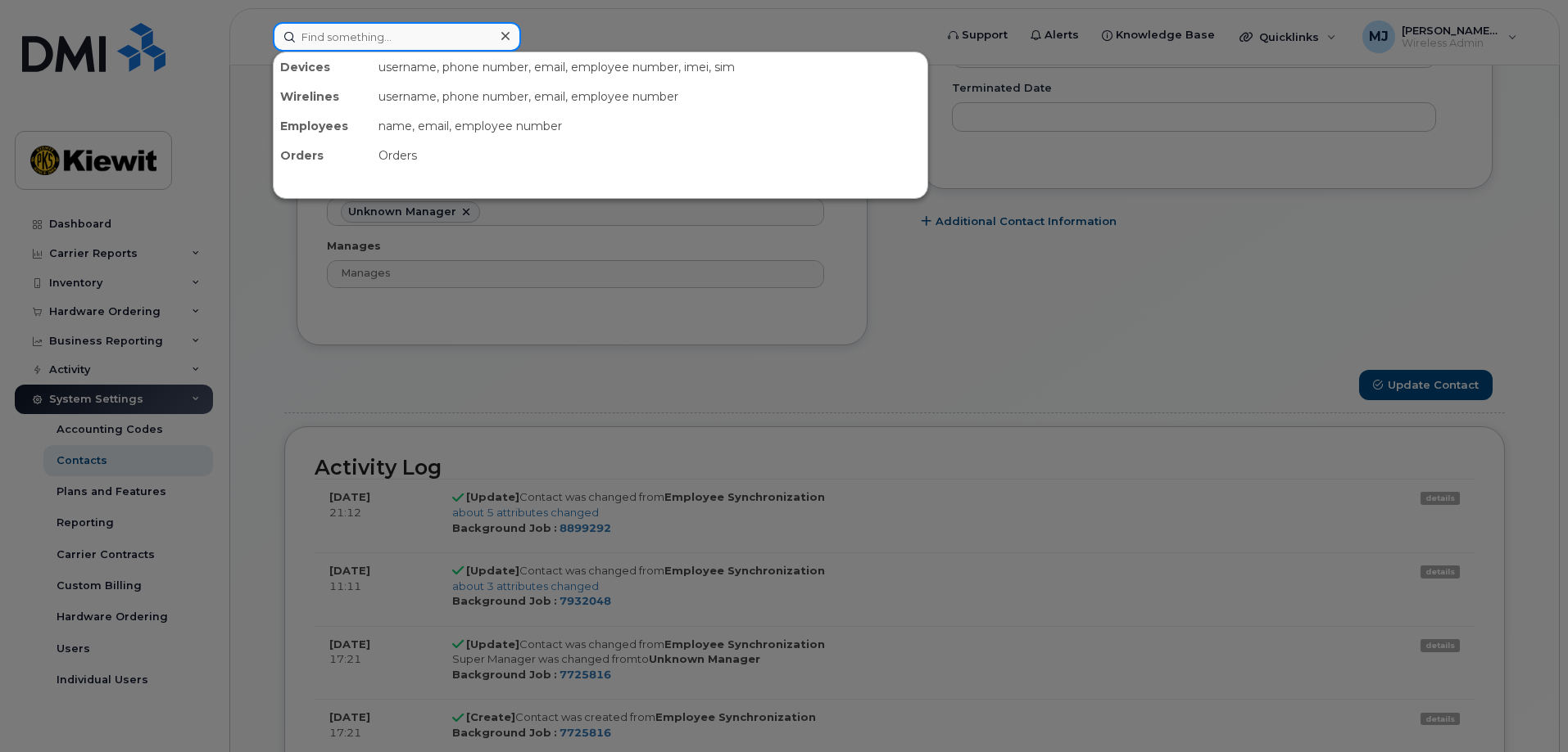
click at [386, 38] on input at bounding box center [397, 37] width 249 height 29
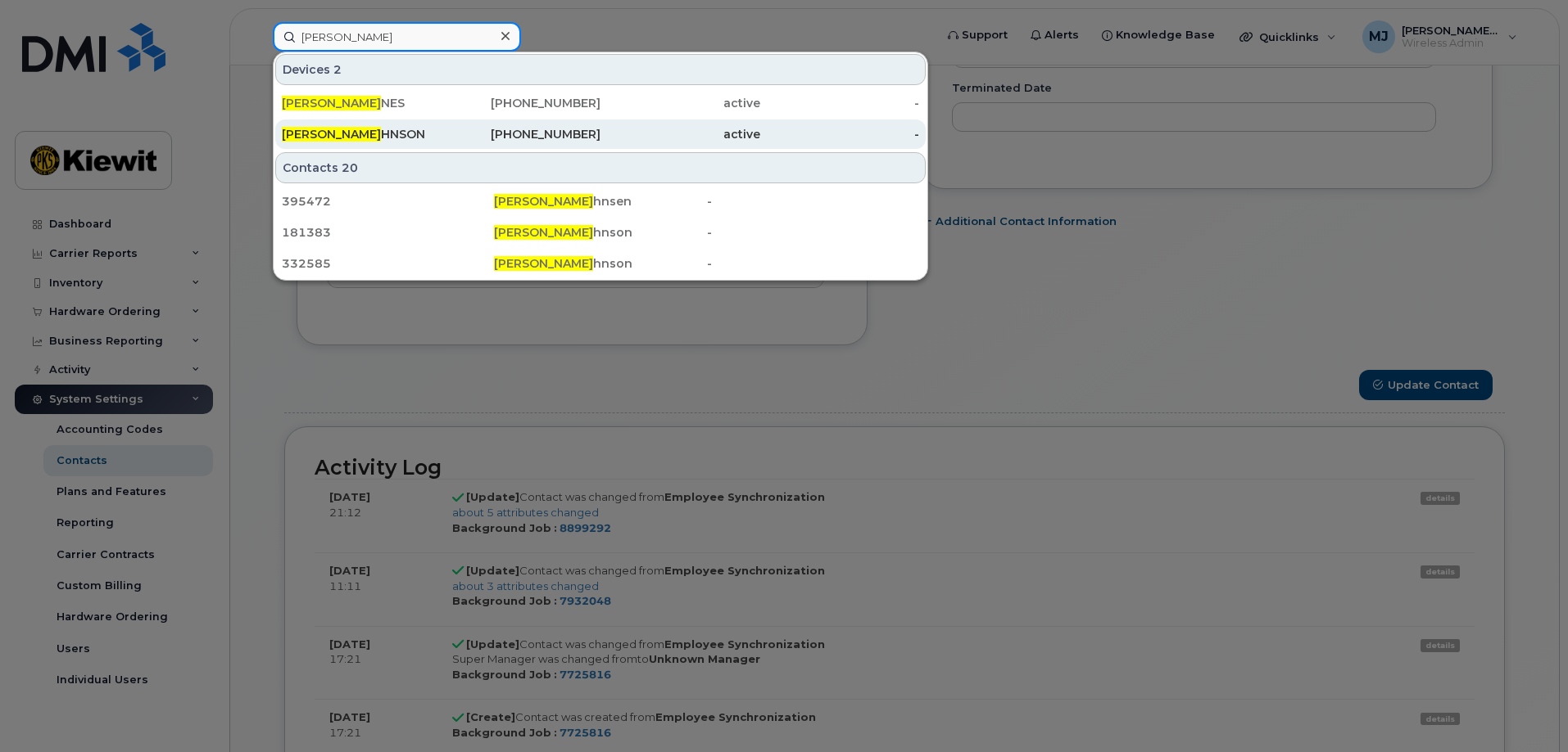
type input "[PERSON_NAME]"
click at [490, 130] on div "[PHONE_NUMBER]" at bounding box center [521, 134] width 160 height 16
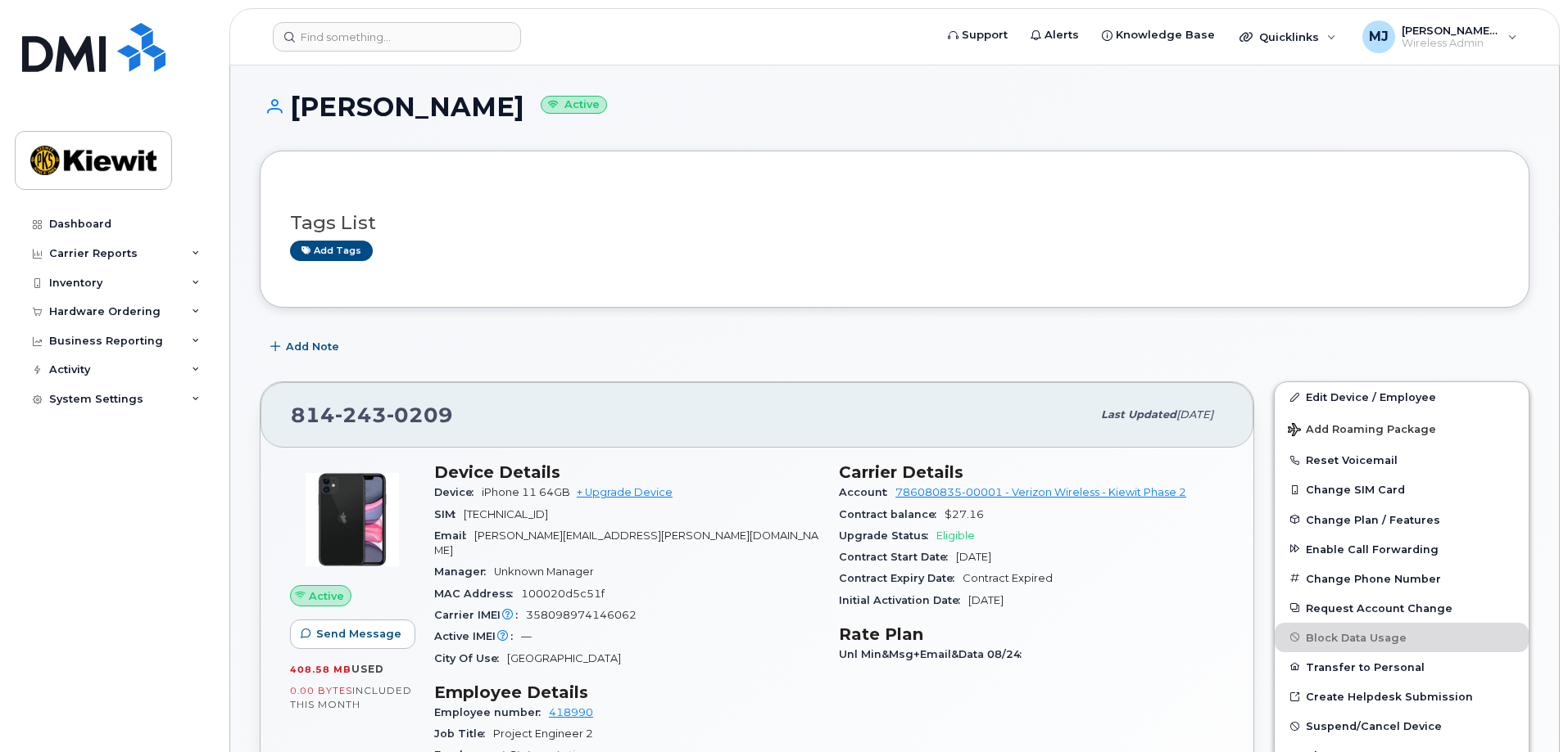
scroll to position [82, 0]
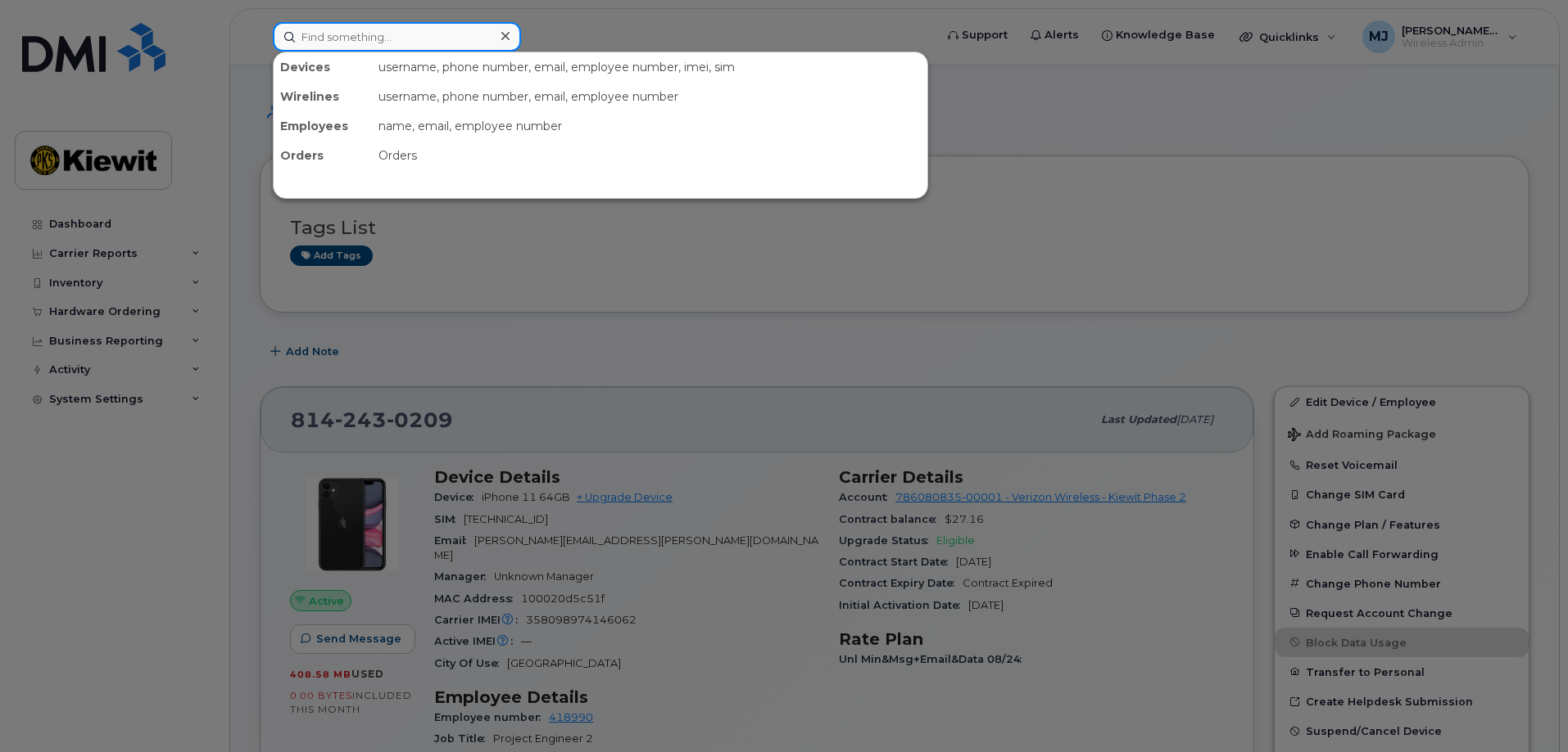
click at [374, 46] on input at bounding box center [397, 37] width 249 height 29
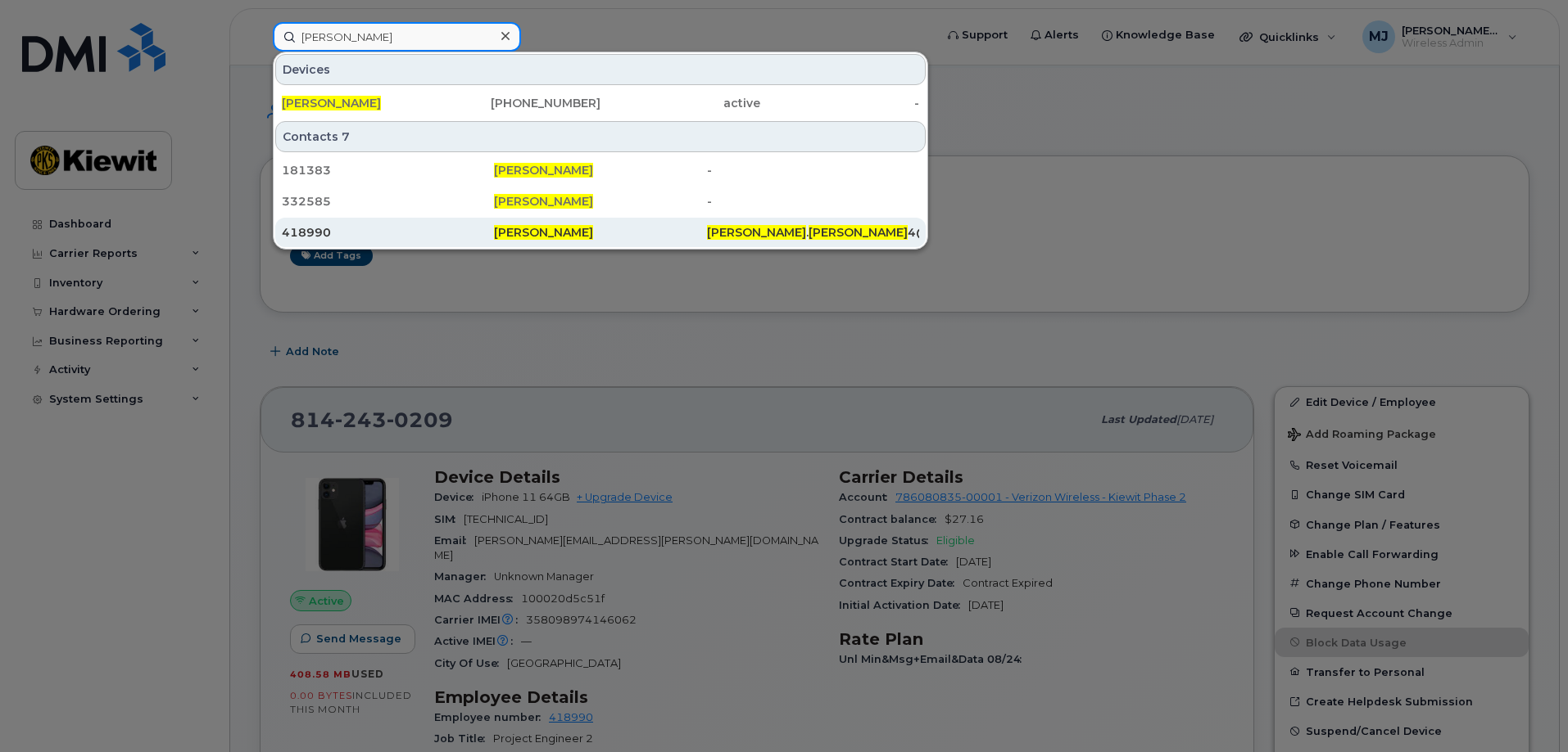
type input "[PERSON_NAME]"
click at [498, 233] on span "[PERSON_NAME]" at bounding box center [544, 232] width 99 height 15
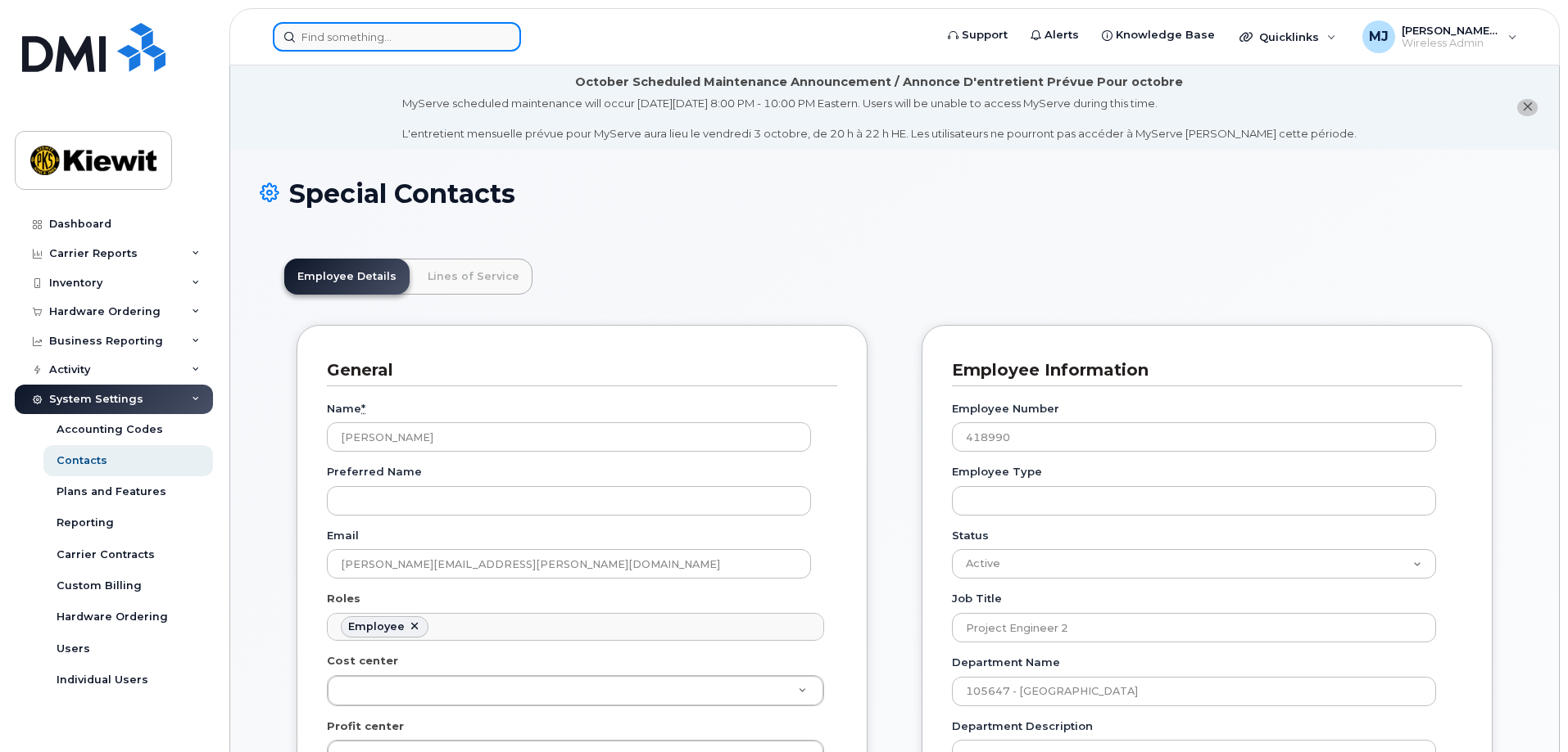
click at [410, 46] on input at bounding box center [397, 37] width 249 height 29
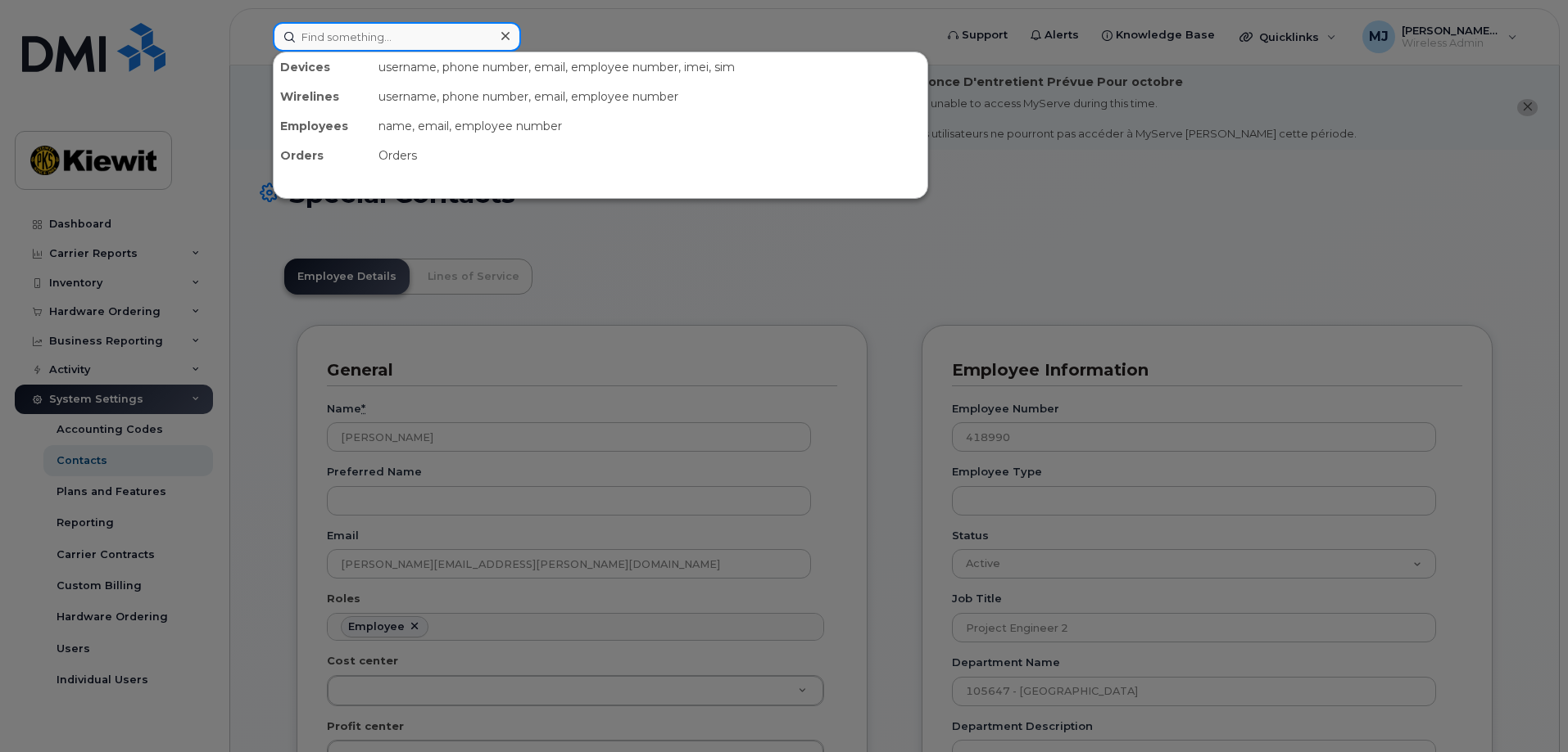
click at [366, 29] on input at bounding box center [397, 37] width 249 height 29
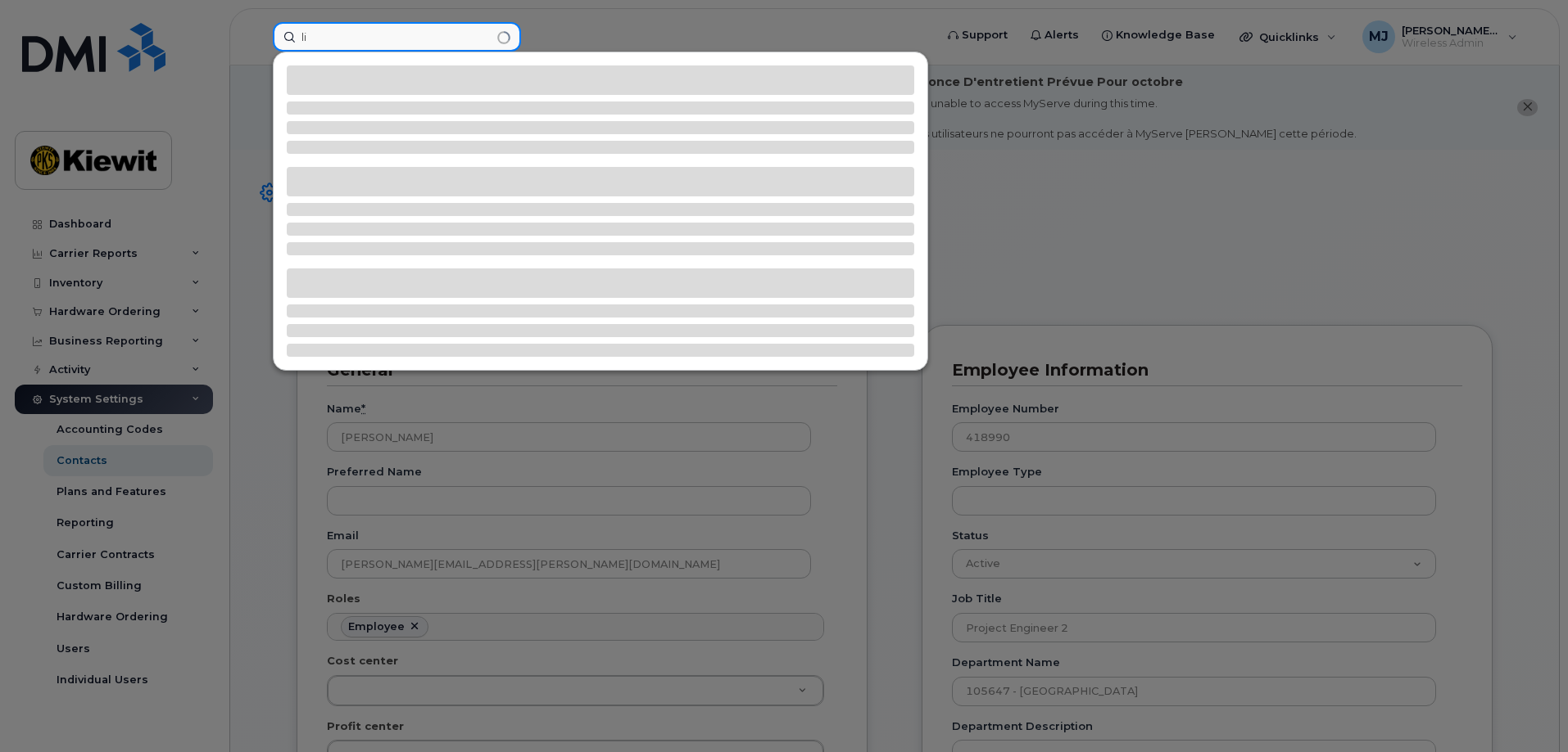
type input "l"
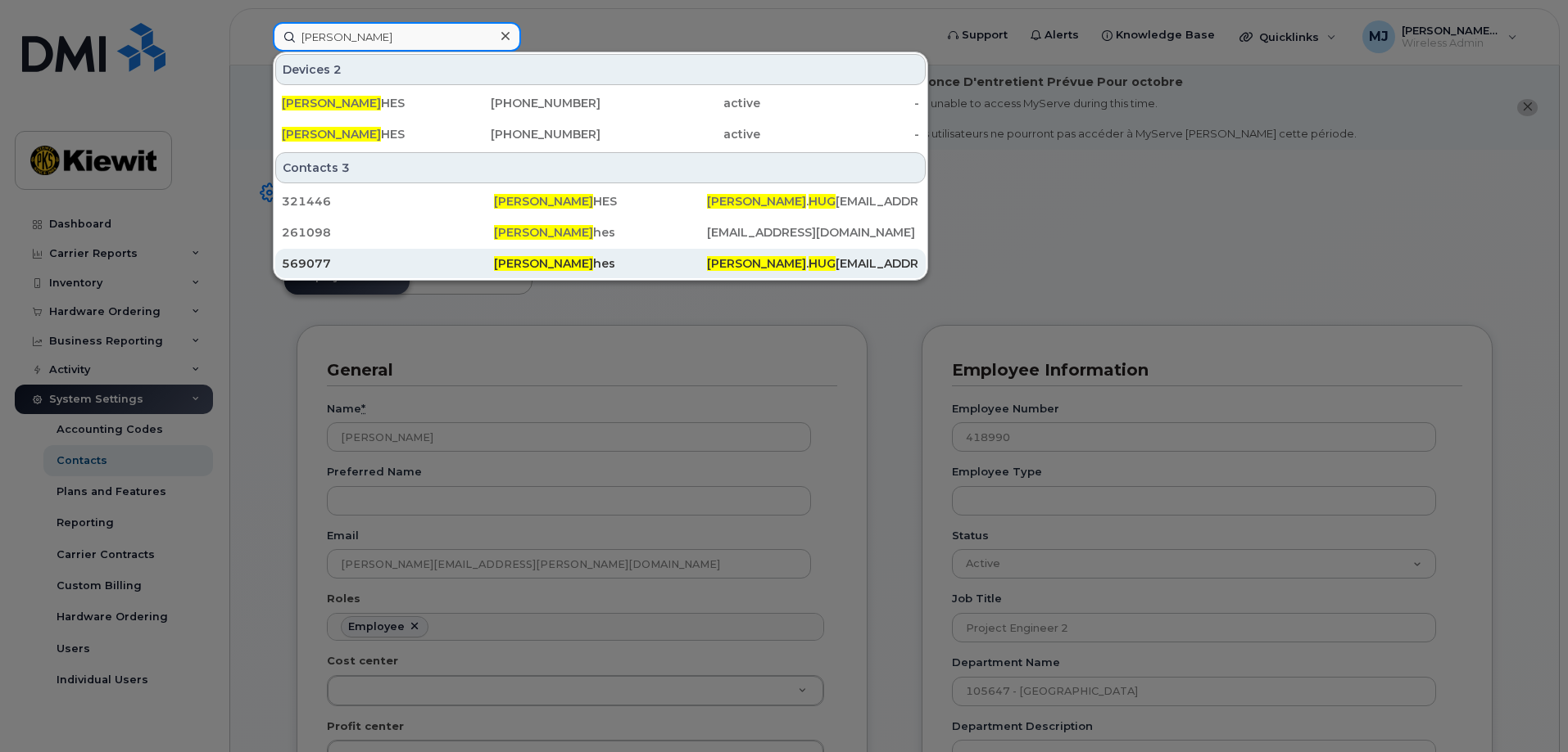
type input "gregory hug"
click at [450, 267] on div "569077" at bounding box center [387, 263] width 213 height 16
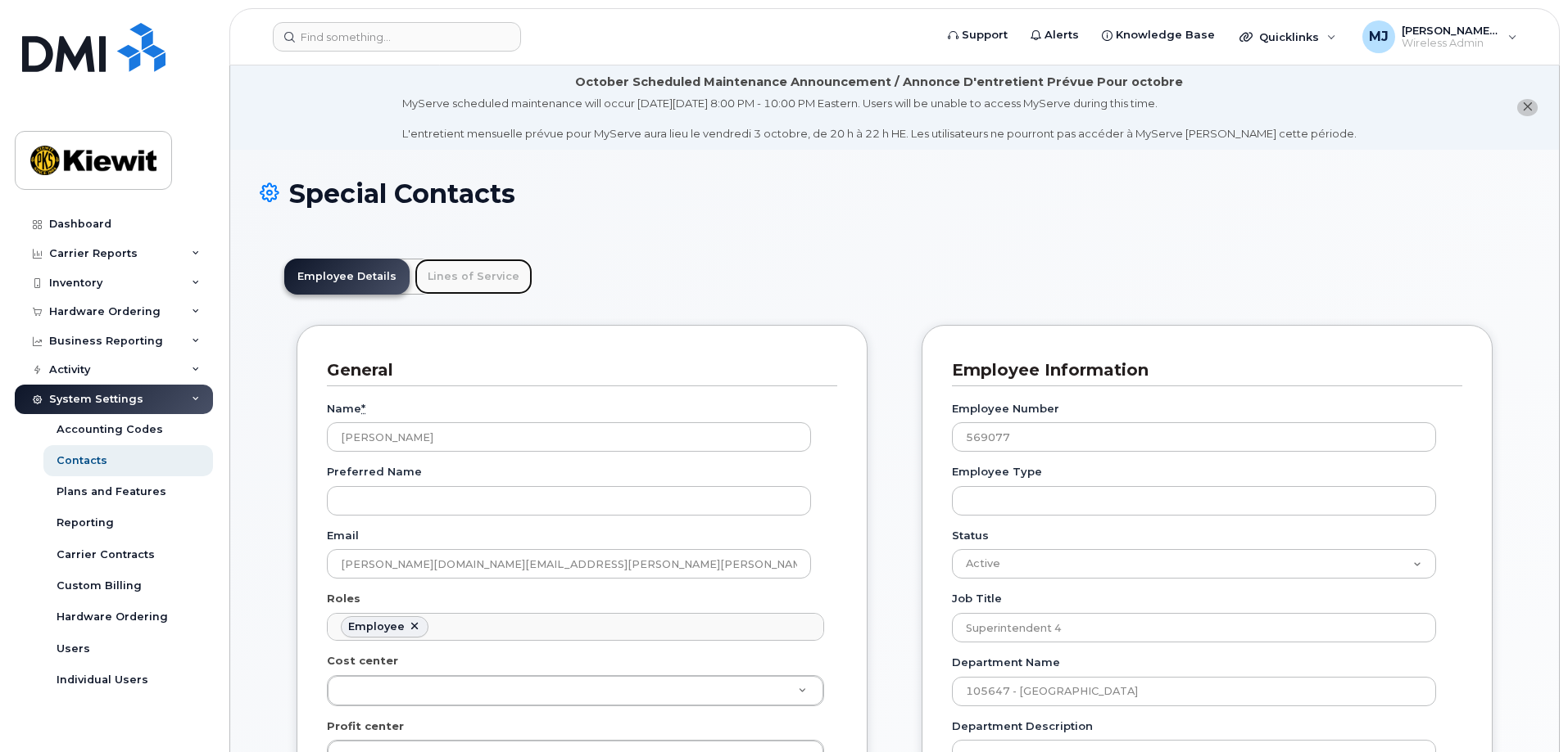
click at [474, 277] on link "Lines of Service" at bounding box center [474, 277] width 118 height 36
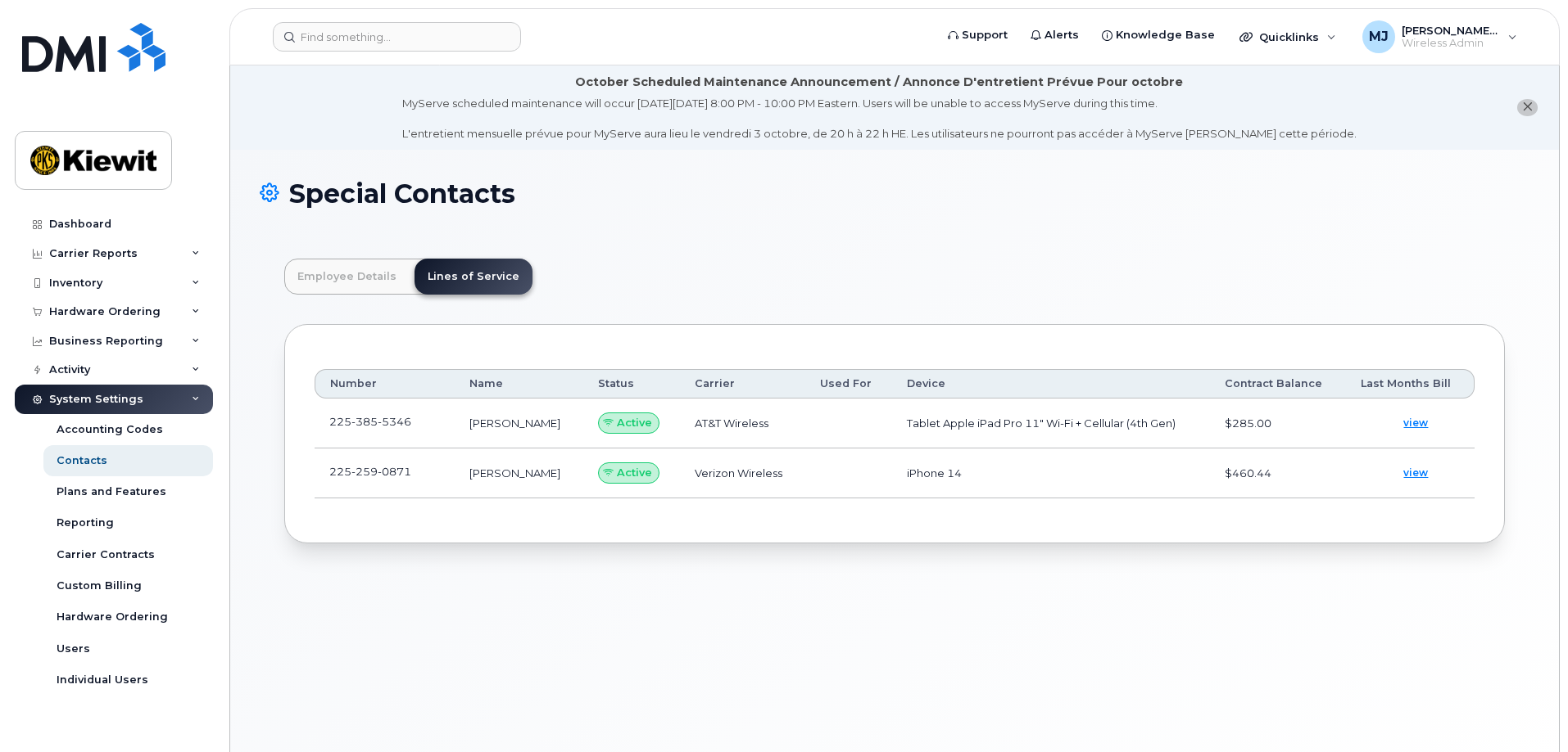
click at [439, 424] on td "[PHONE_NUMBER]" at bounding box center [384, 423] width 140 height 49
click at [422, 433] on span at bounding box center [424, 426] width 14 height 14
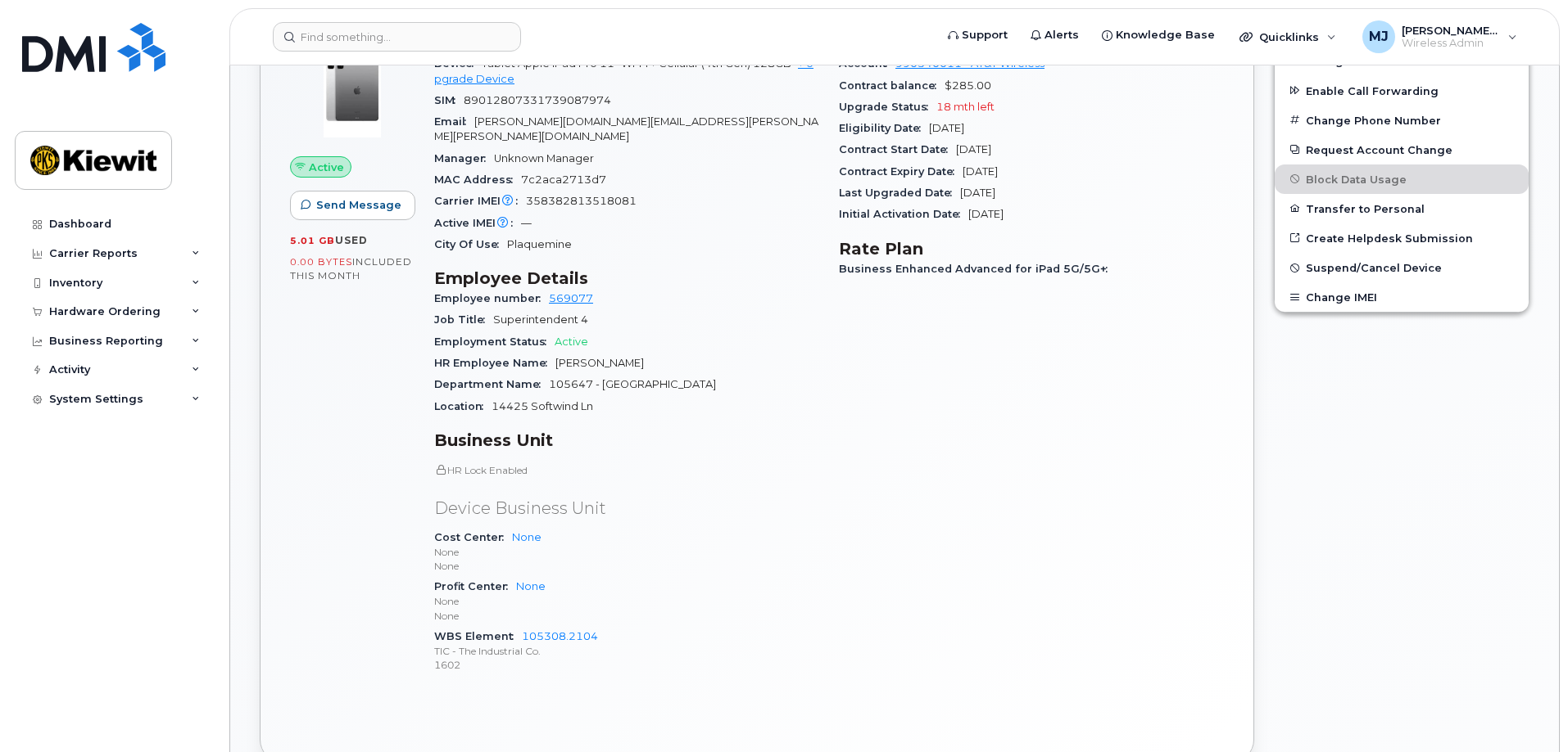
scroll to position [491, 0]
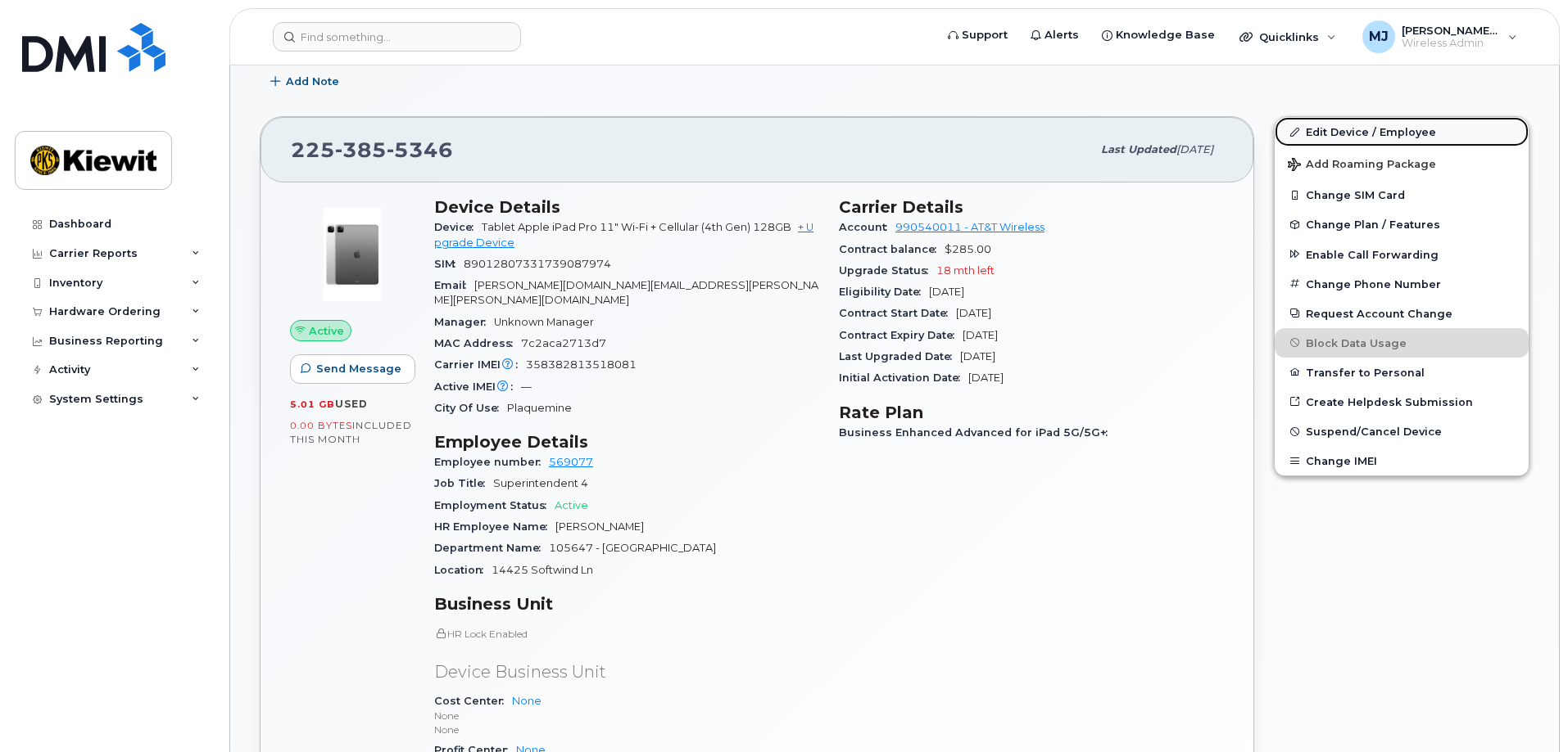
click at [1343, 128] on link "Edit Device / Employee" at bounding box center [1402, 132] width 254 height 29
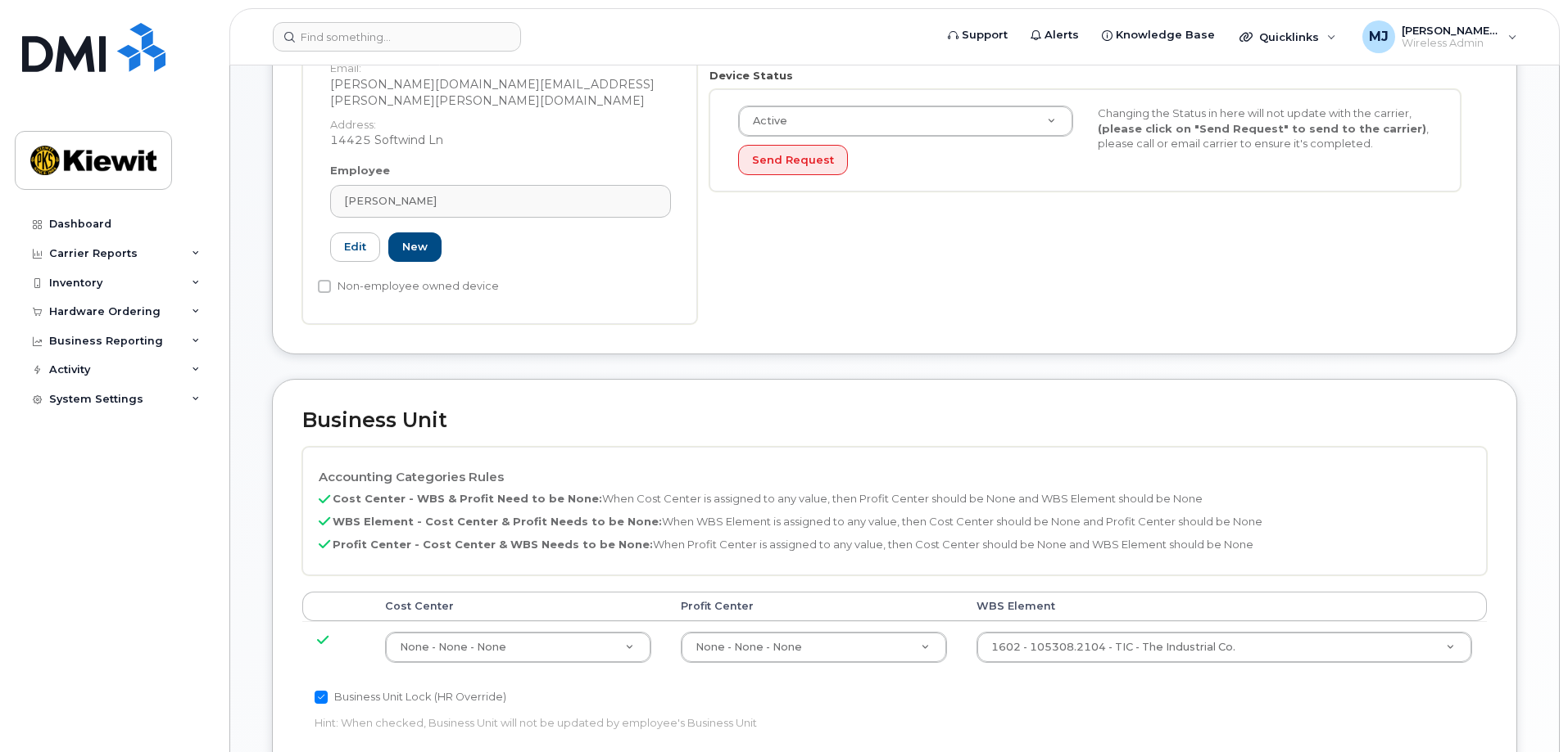
scroll to position [573, 0]
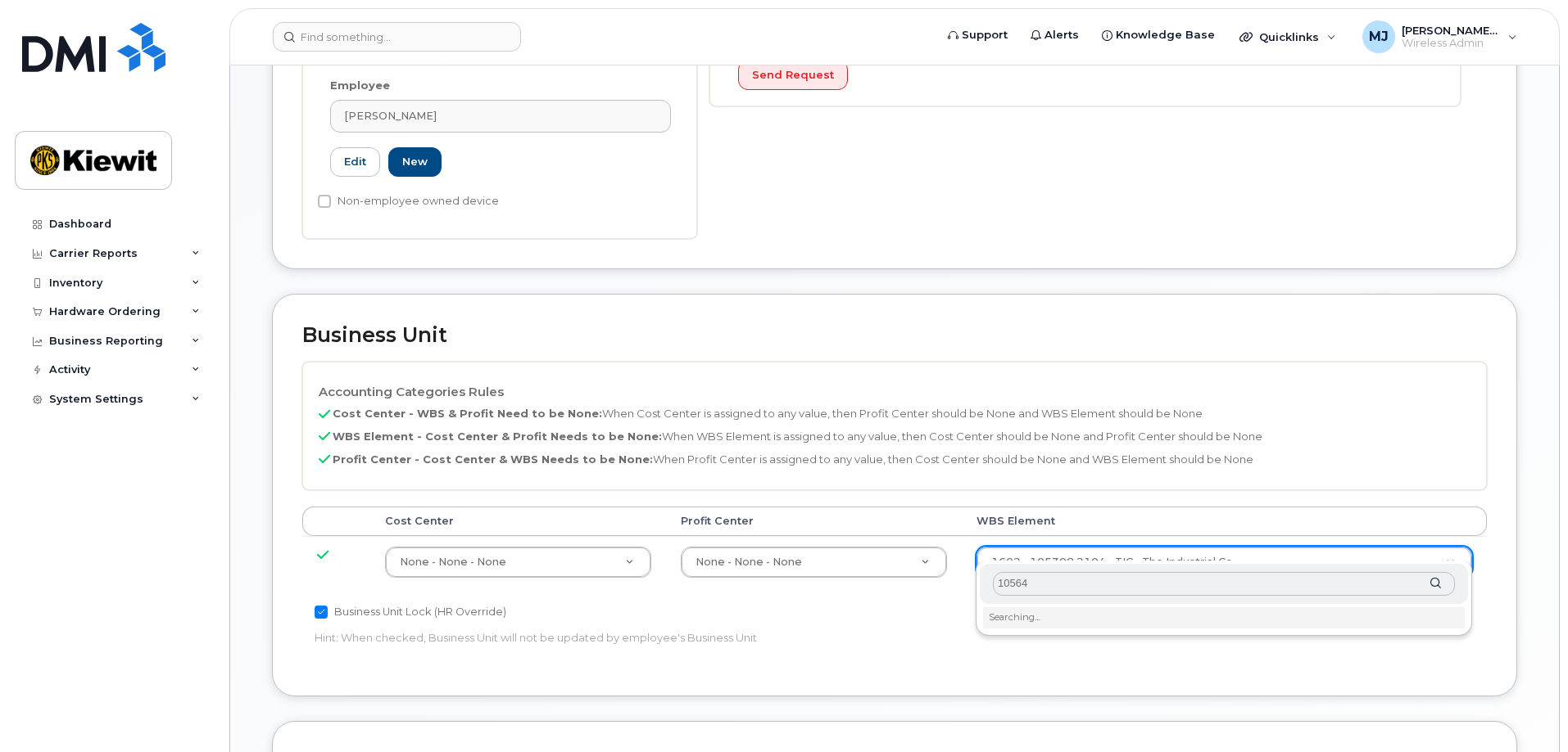
type input "105647"
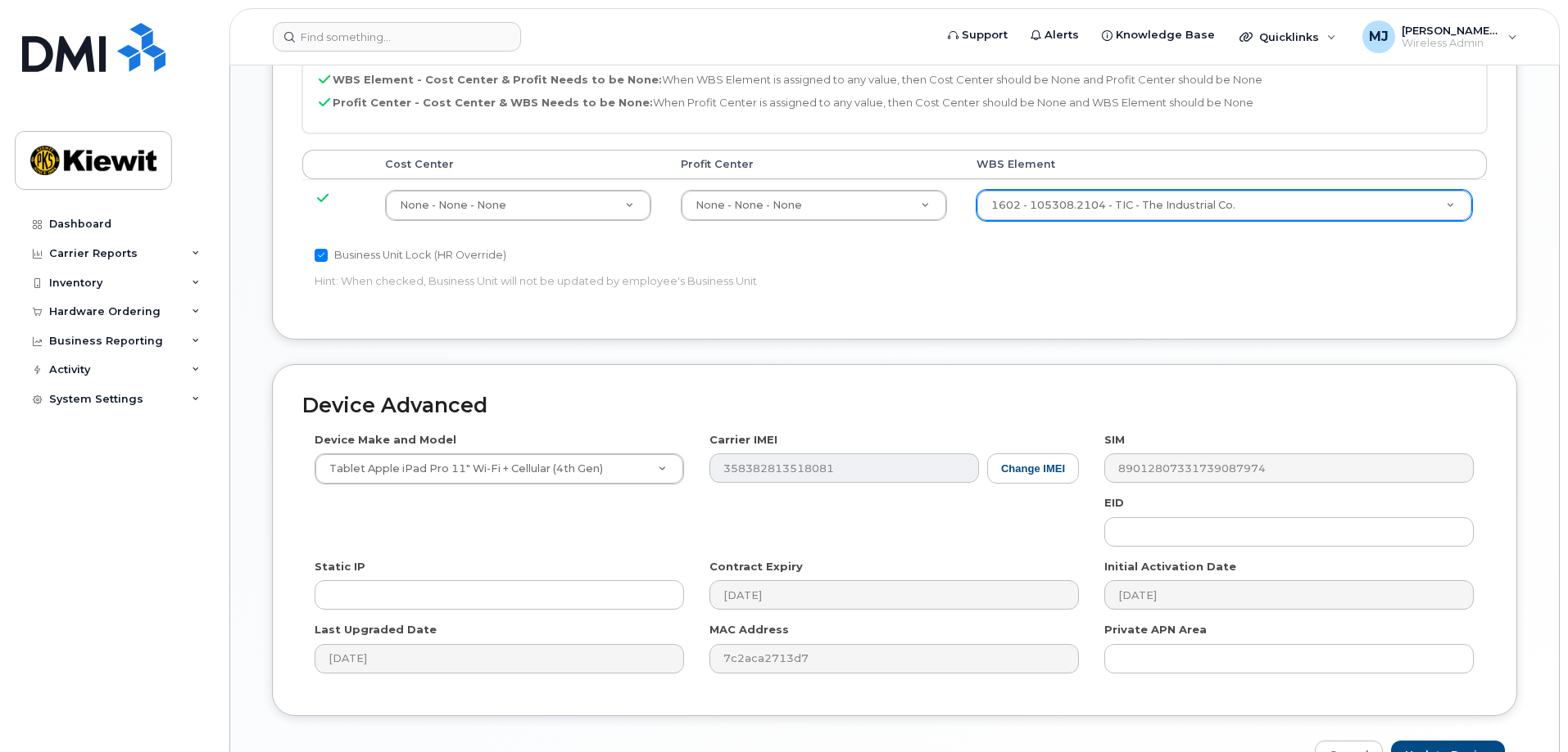
scroll to position [1014, 0]
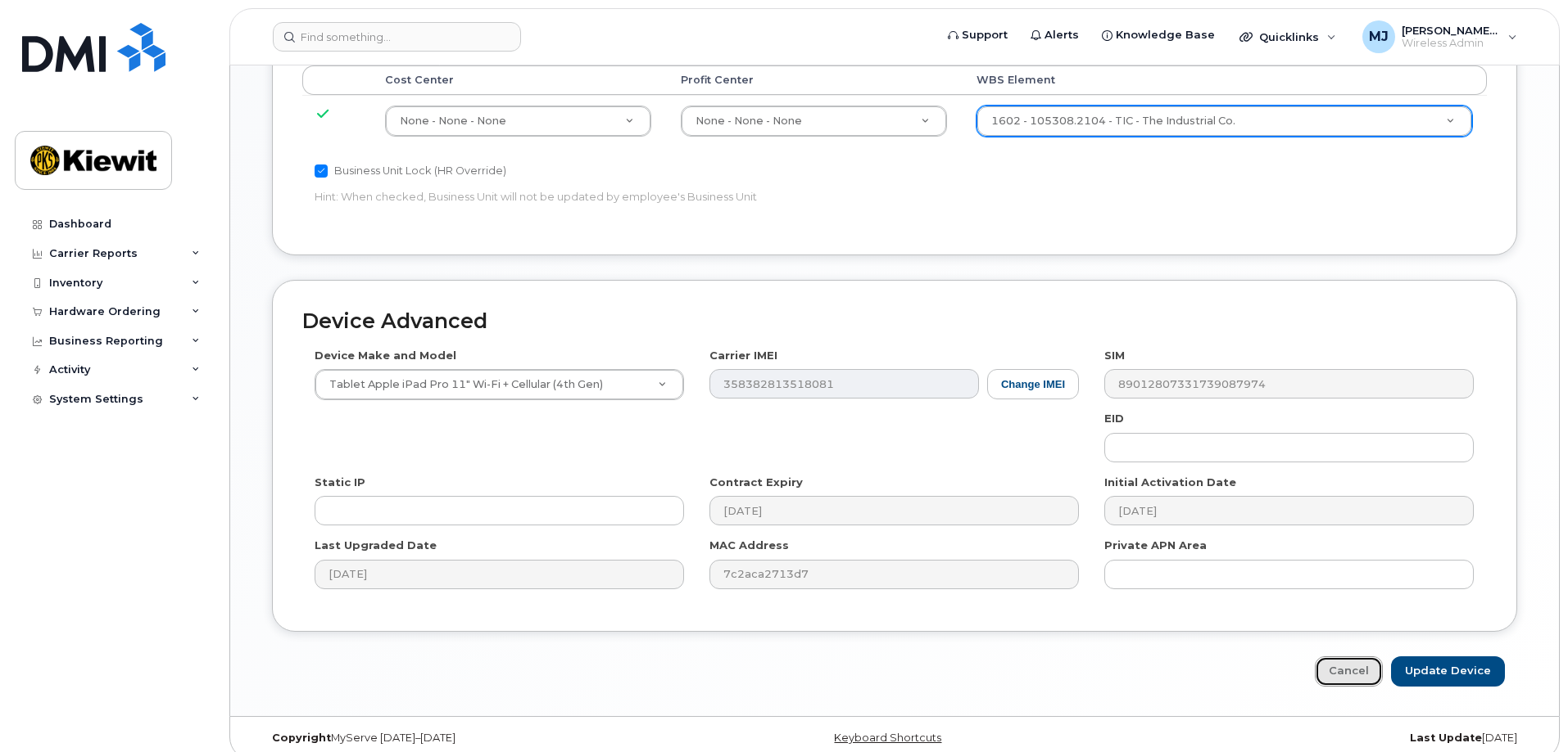
click at [1353, 666] on link "Cancel" at bounding box center [1349, 671] width 68 height 30
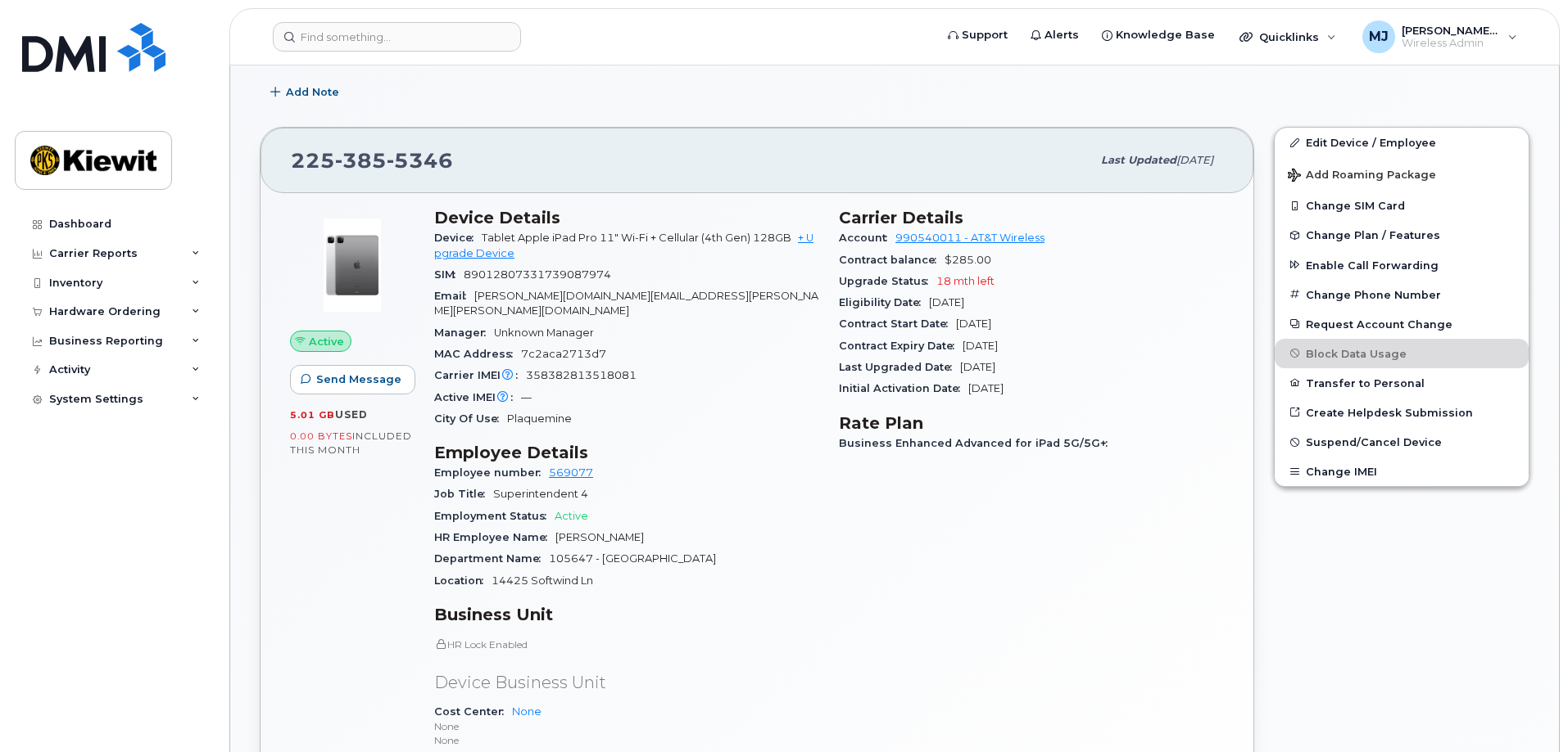
scroll to position [491, 0]
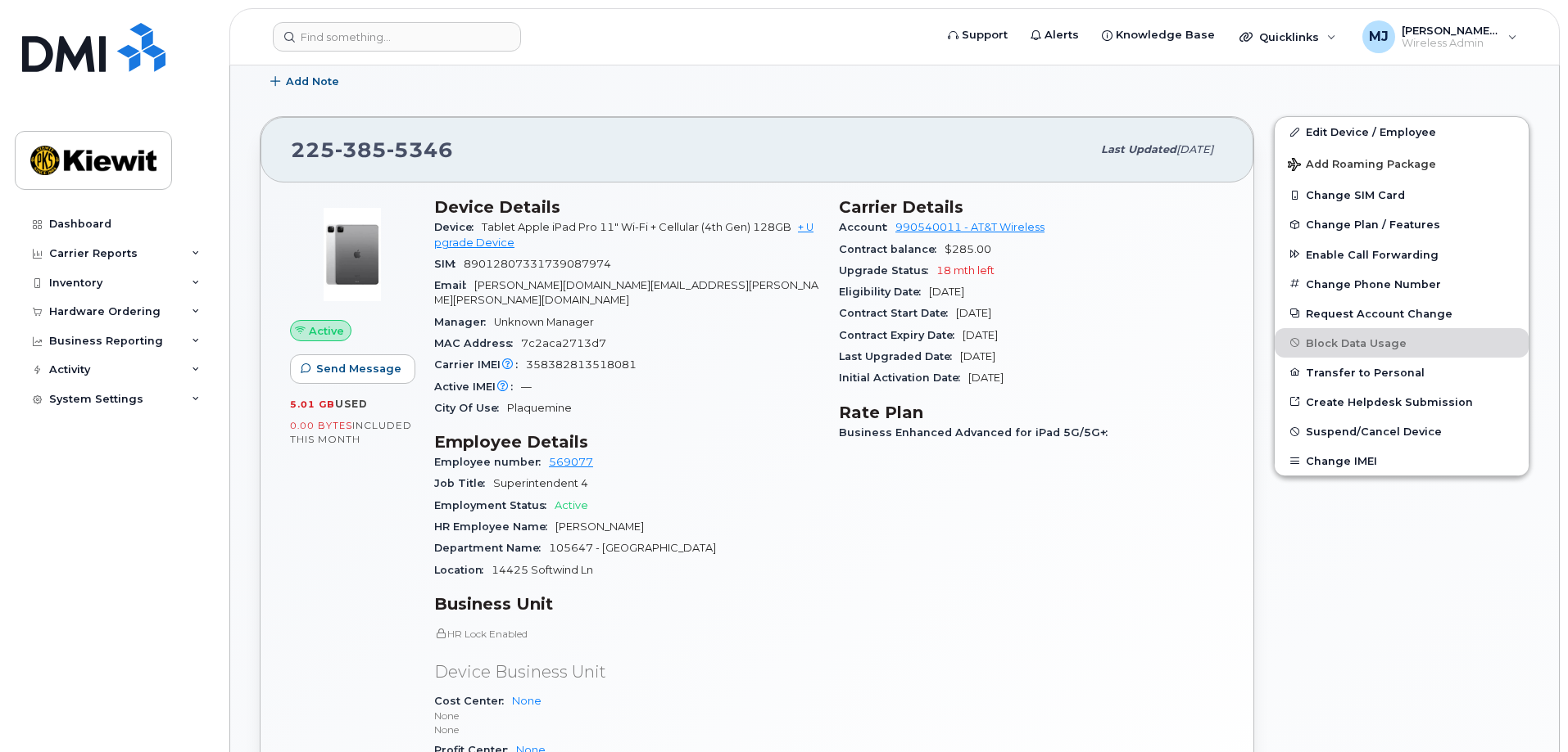
click at [1338, 715] on div "Edit Device / Employee Add Roaming Package Change SIM Card Change Plan / Featur…" at bounding box center [1402, 522] width 276 height 831
